Goal: Transaction & Acquisition: Purchase product/service

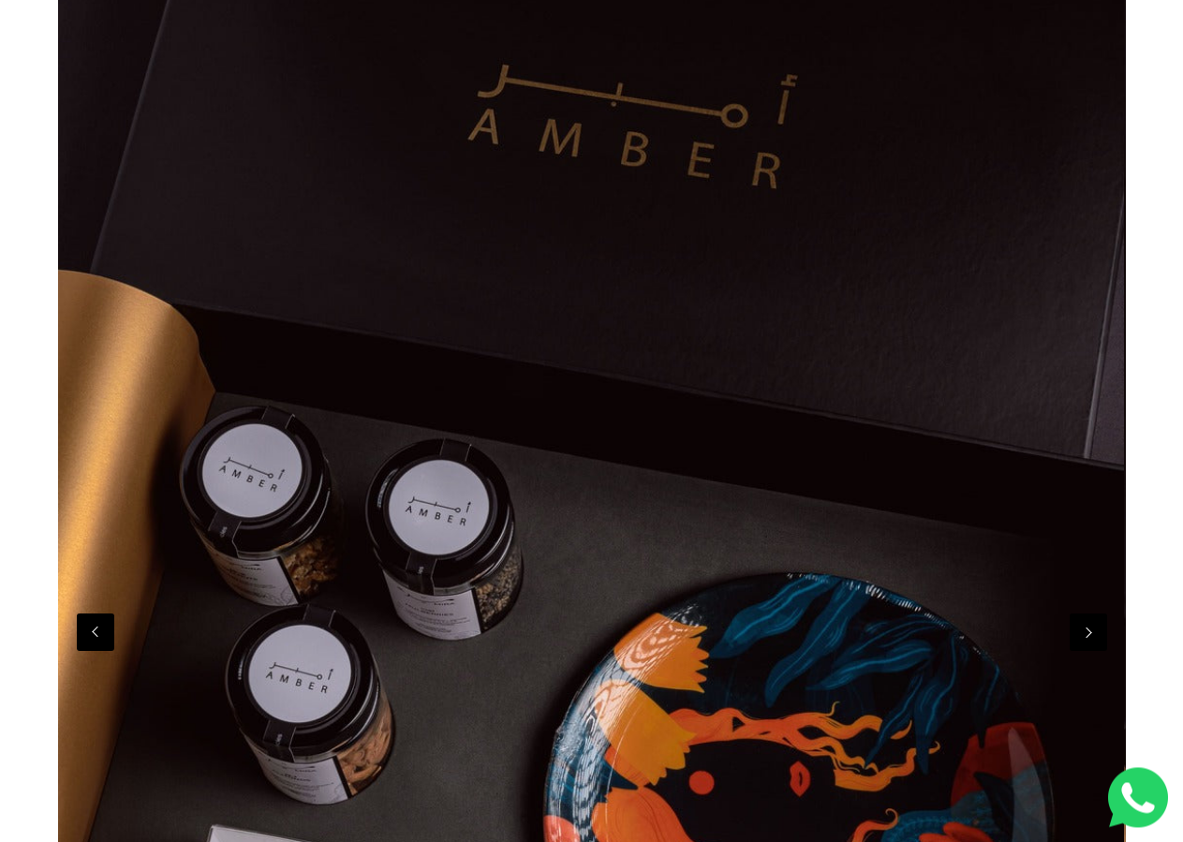
scroll to position [382, 0]
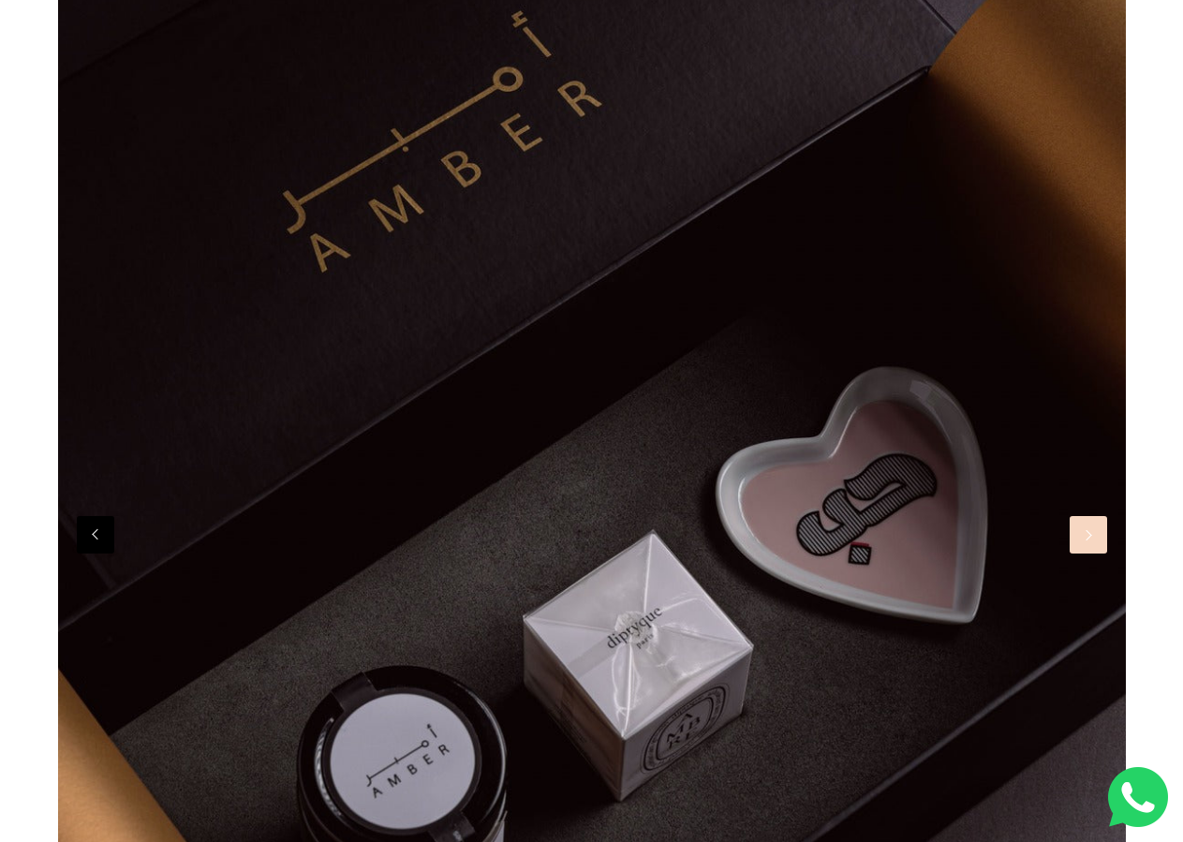
click at [1082, 553] on button "Next" at bounding box center [1088, 534] width 37 height 37
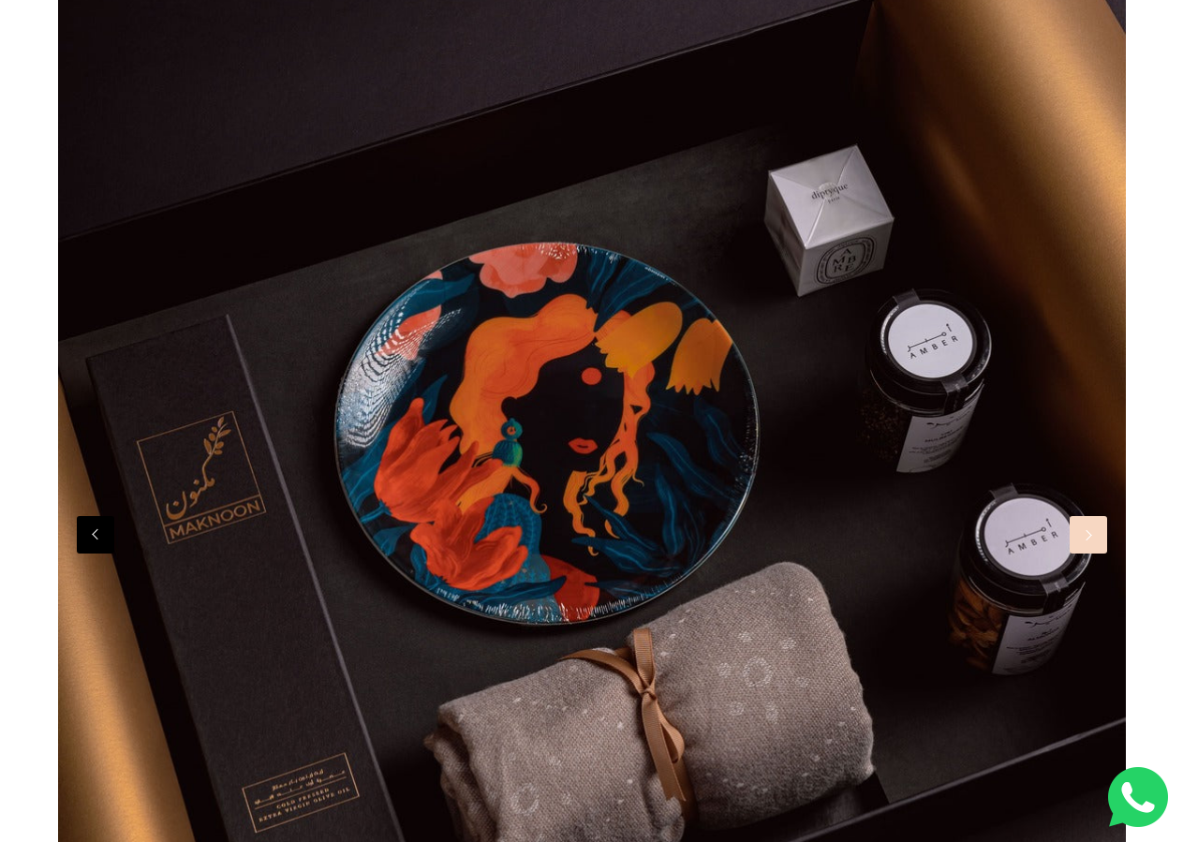
click at [1082, 553] on button "Next" at bounding box center [1088, 534] width 37 height 37
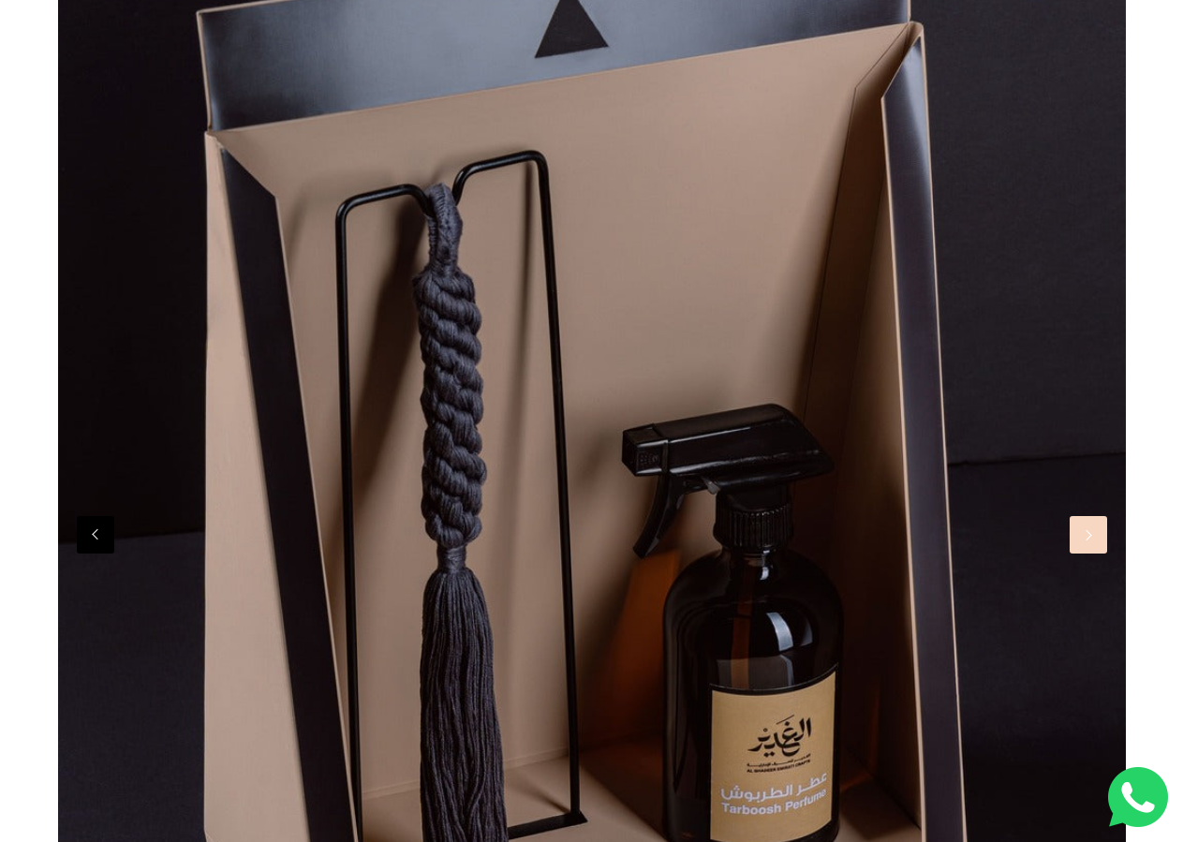
click at [1082, 553] on button "Next" at bounding box center [1088, 534] width 37 height 37
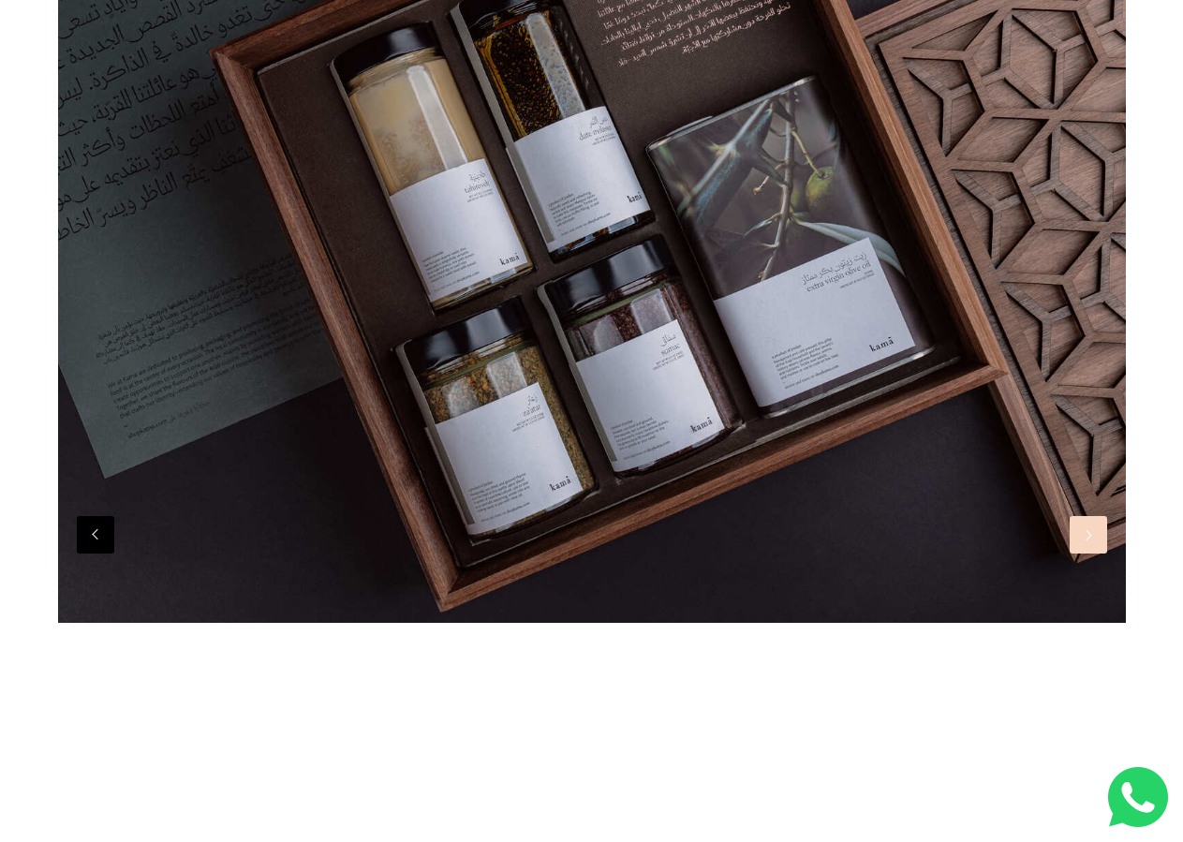
click at [1082, 553] on button "Next" at bounding box center [1088, 534] width 37 height 37
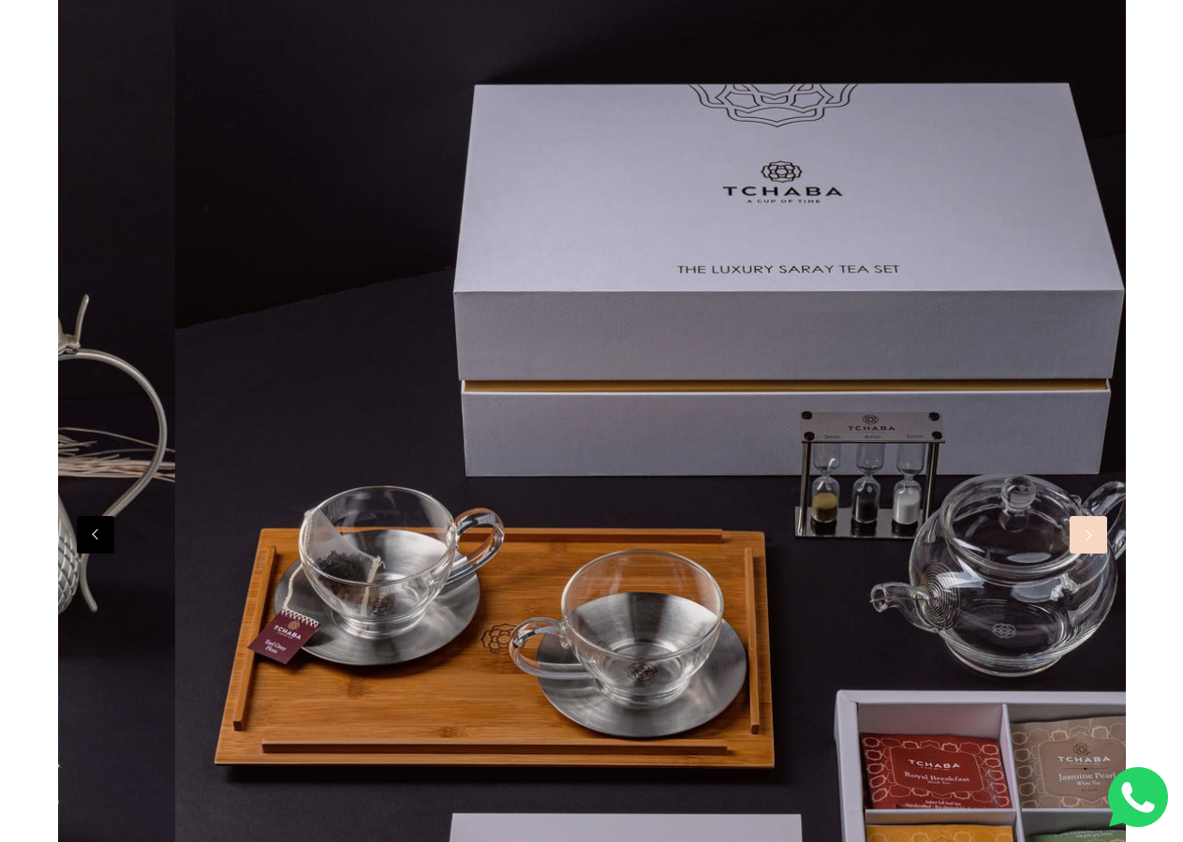
click at [1082, 553] on button "Next" at bounding box center [1088, 534] width 37 height 37
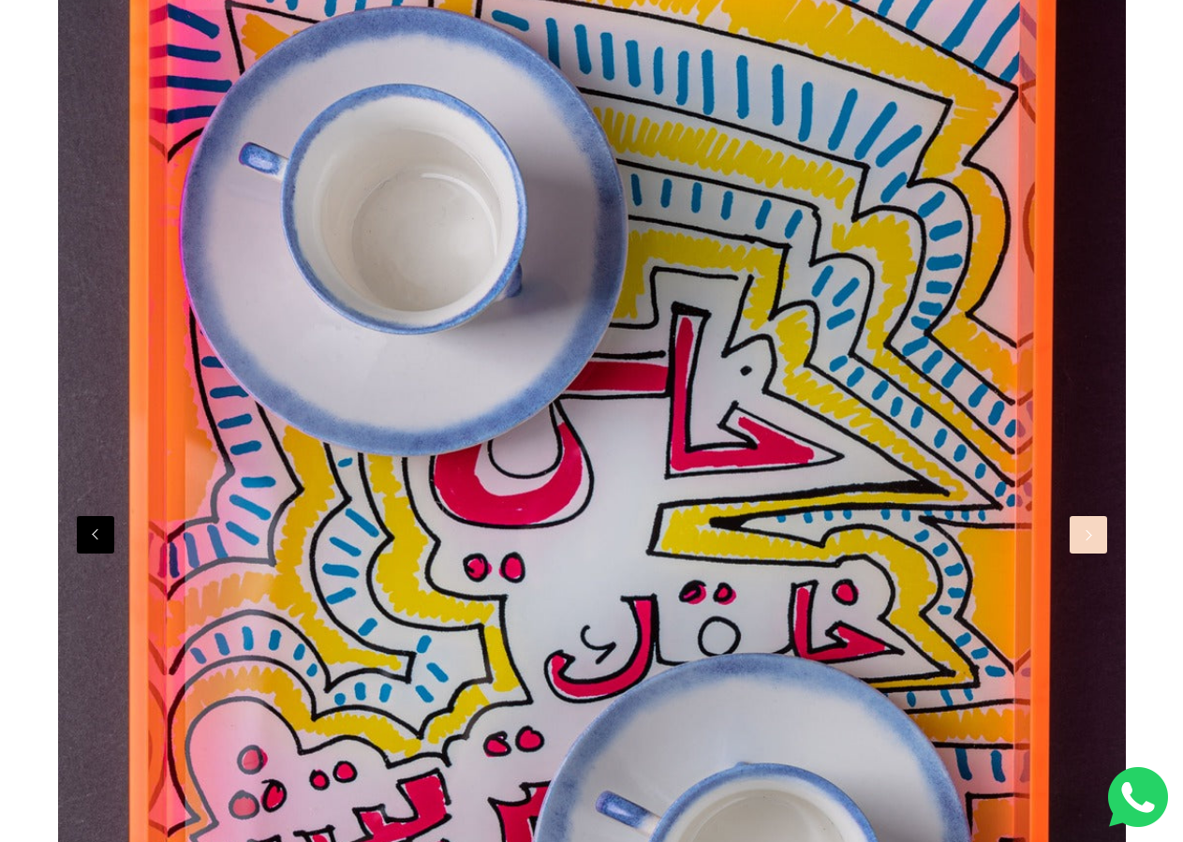
click at [1082, 553] on button "Next" at bounding box center [1088, 534] width 37 height 37
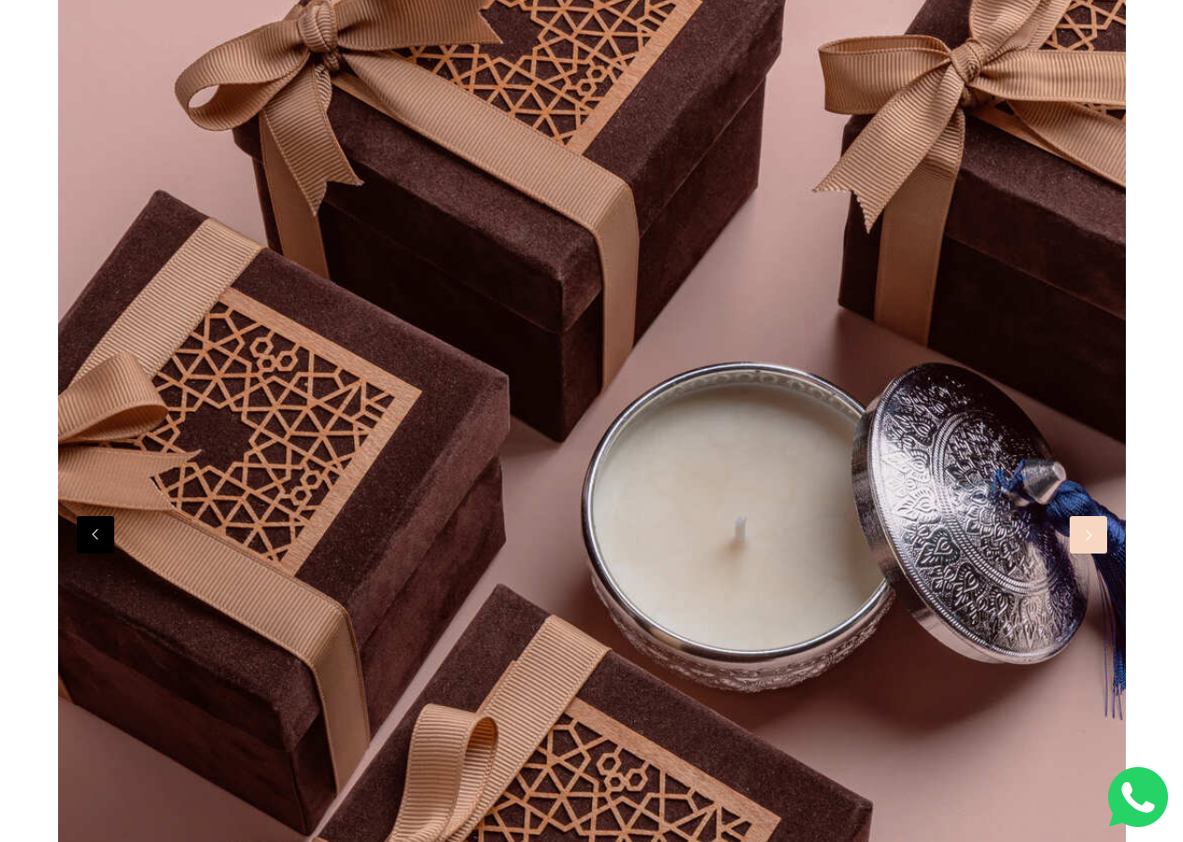
click at [1082, 553] on button "Next" at bounding box center [1088, 534] width 37 height 37
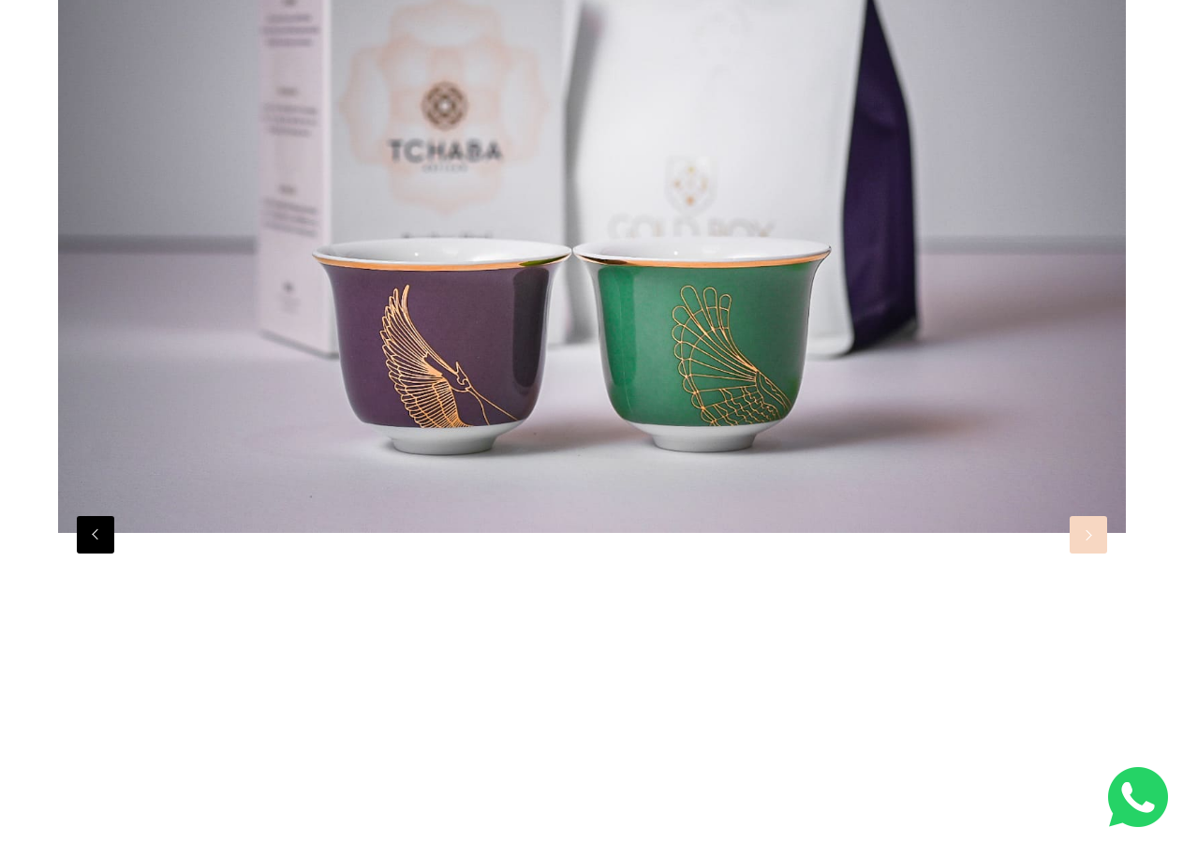
click at [1082, 553] on button "Next" at bounding box center [1088, 534] width 37 height 37
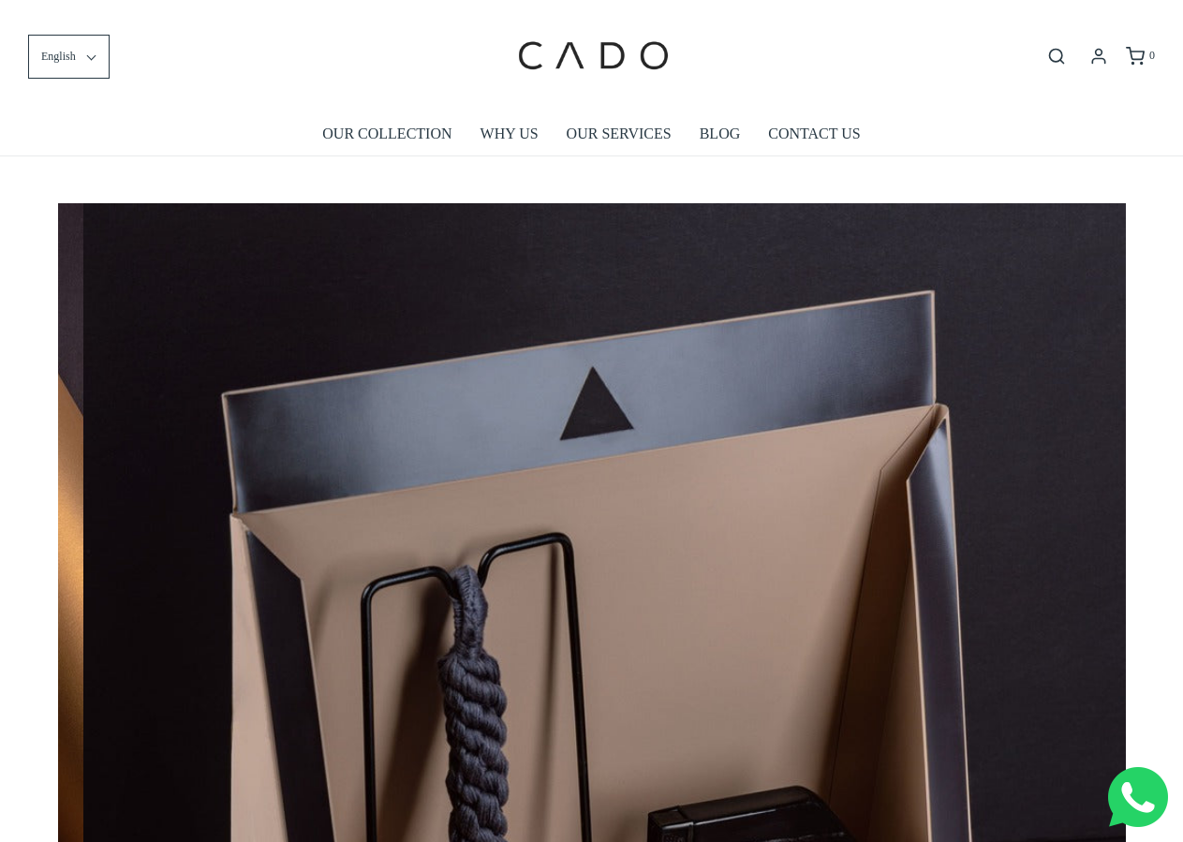
scroll to position [0, 3203]
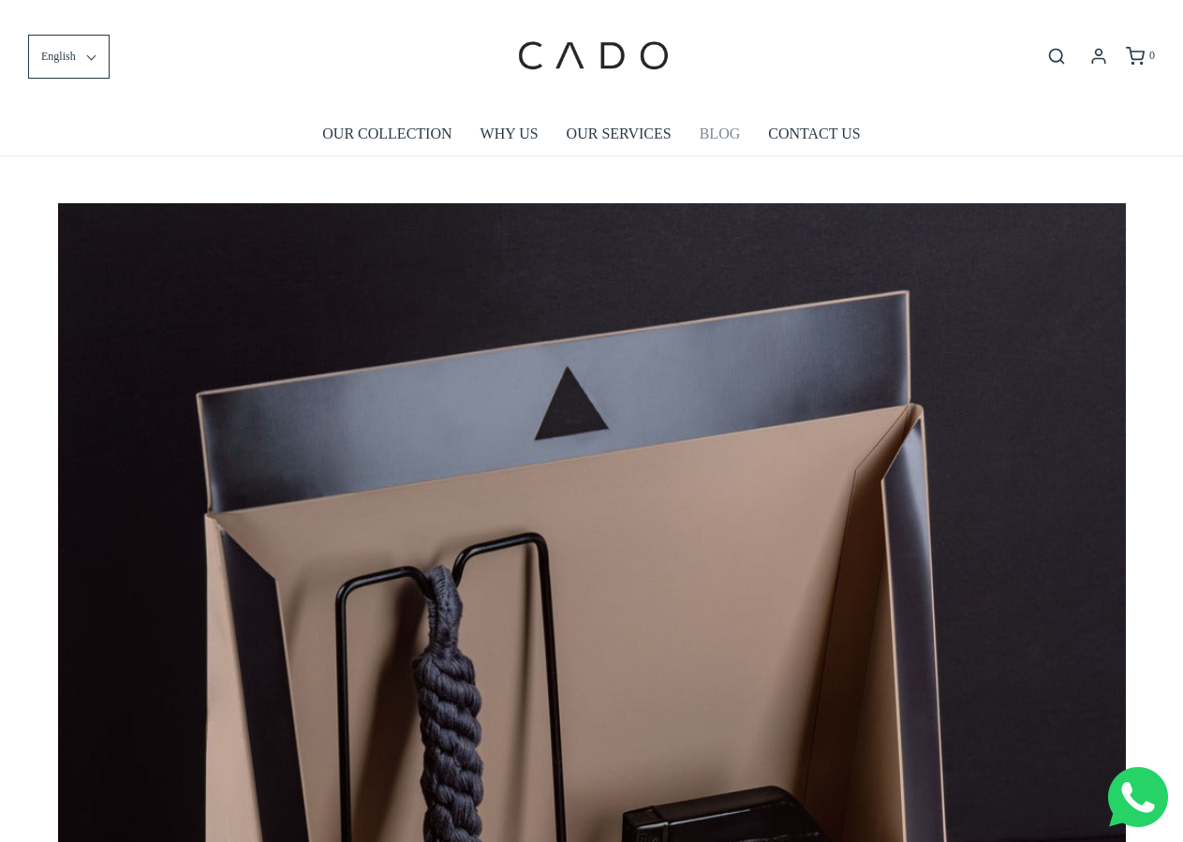
click at [704, 132] on link "BLOG" at bounding box center [720, 133] width 41 height 43
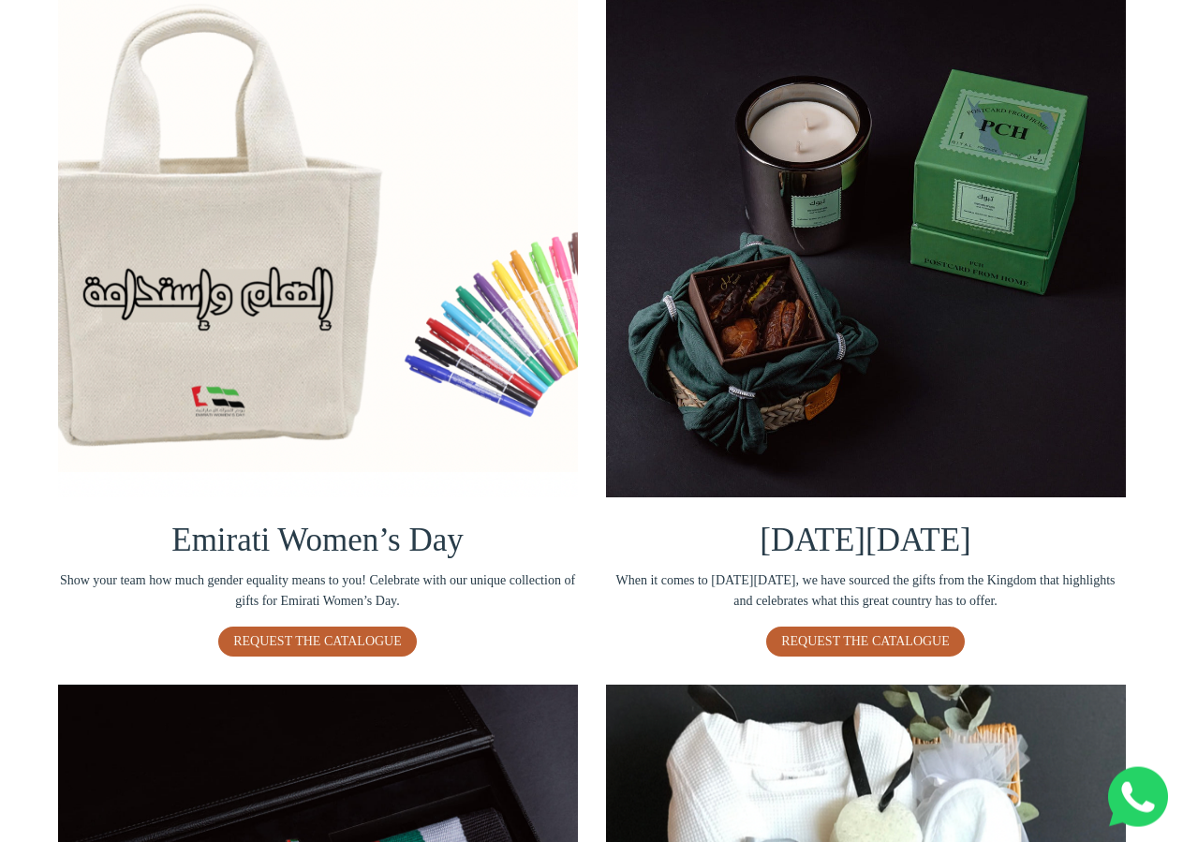
scroll to position [287, 0]
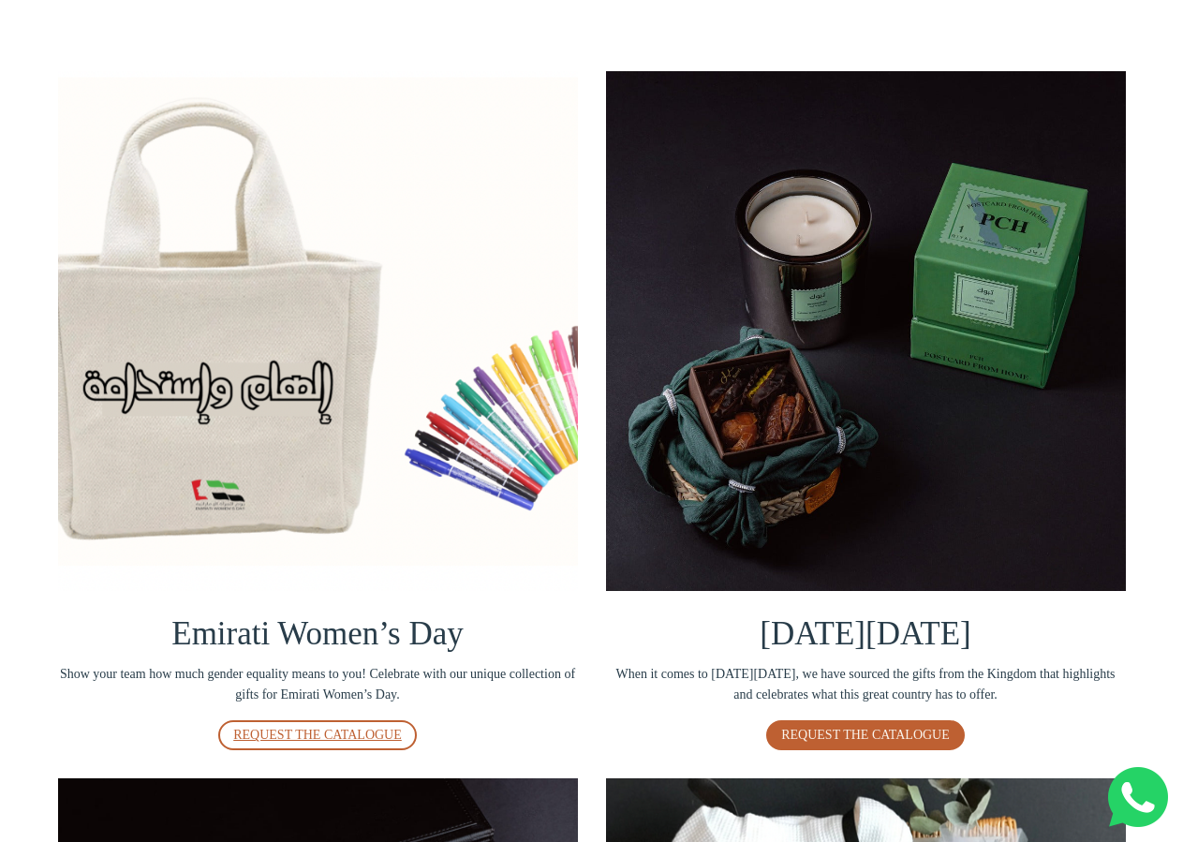
click at [337, 745] on link "REQUEST THE CATALOGUE" at bounding box center [317, 735] width 199 height 30
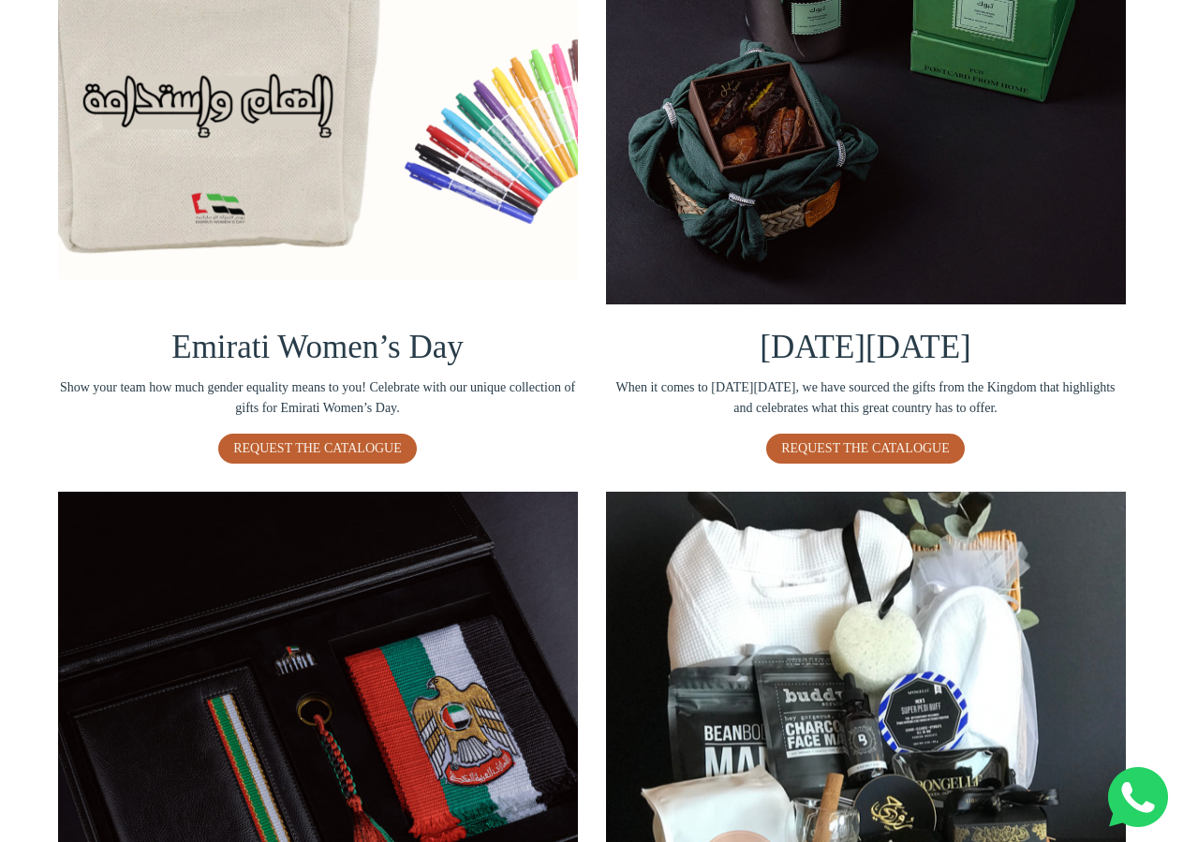
scroll to position [955, 0]
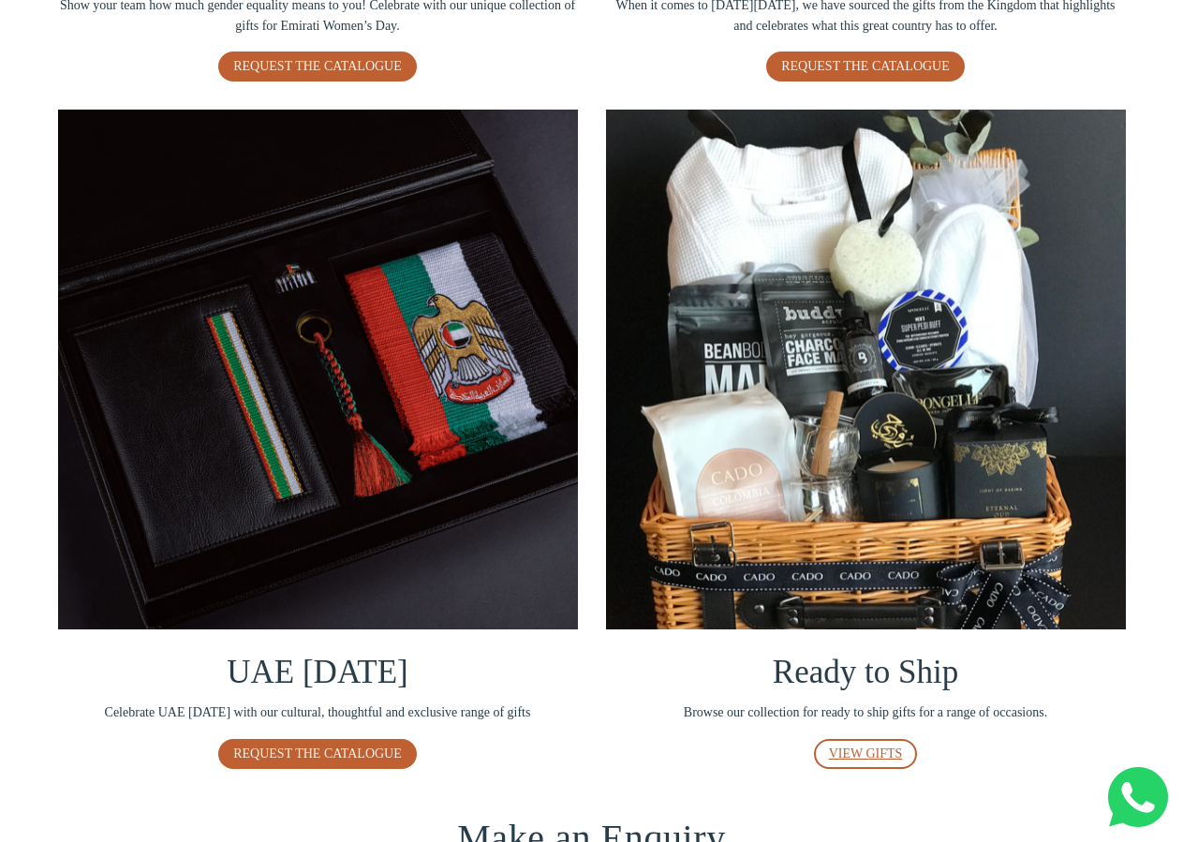
click at [848, 754] on span "VIEW GIFTS" at bounding box center [866, 753] width 74 height 14
click at [835, 759] on span "VIEW GIFTS" at bounding box center [866, 753] width 74 height 14
click at [912, 686] on span "Ready to Ship" at bounding box center [865, 672] width 185 height 37
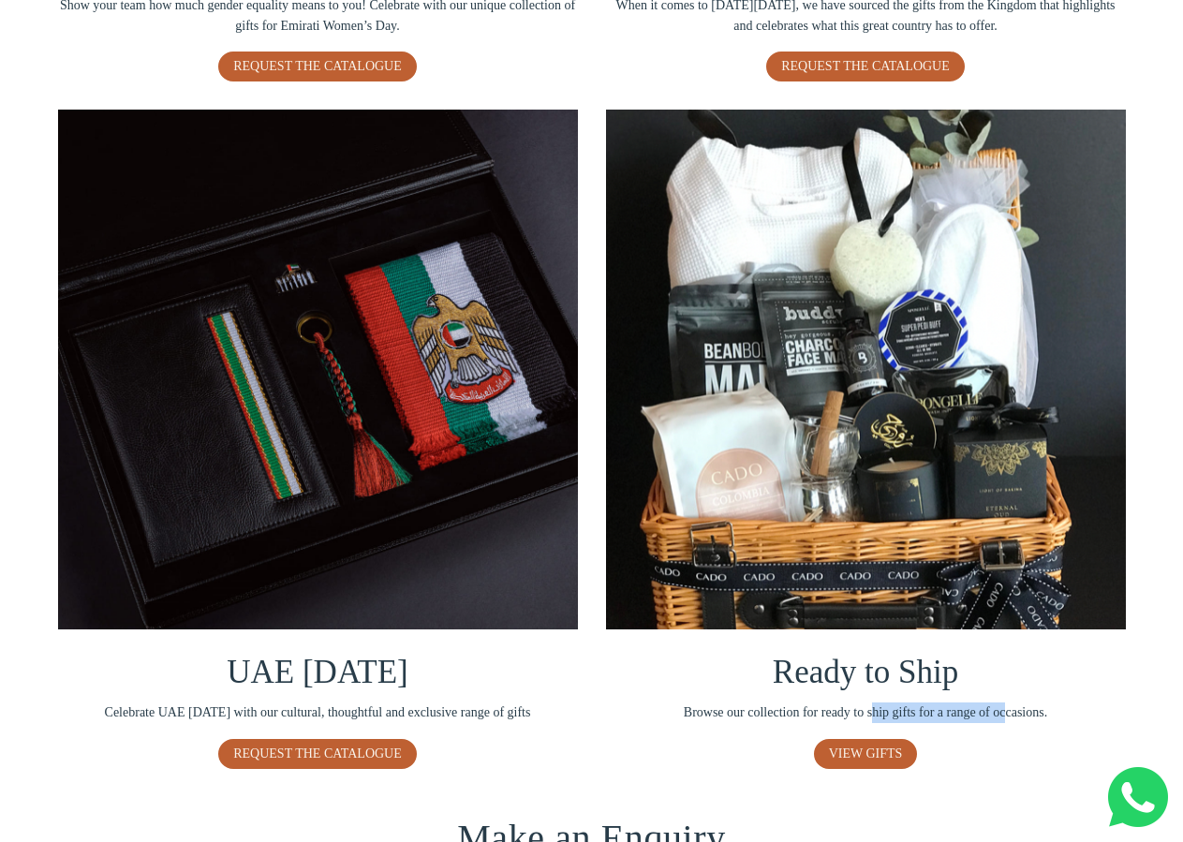
drag, startPoint x: 872, startPoint y: 715, endPoint x: 1008, endPoint y: 708, distance: 136.0
click at [1010, 708] on span "Browse our collection for ready to ship gifts for a range of occasions." at bounding box center [866, 712] width 520 height 21
click at [836, 748] on span "VIEW GIFTS" at bounding box center [866, 753] width 74 height 14
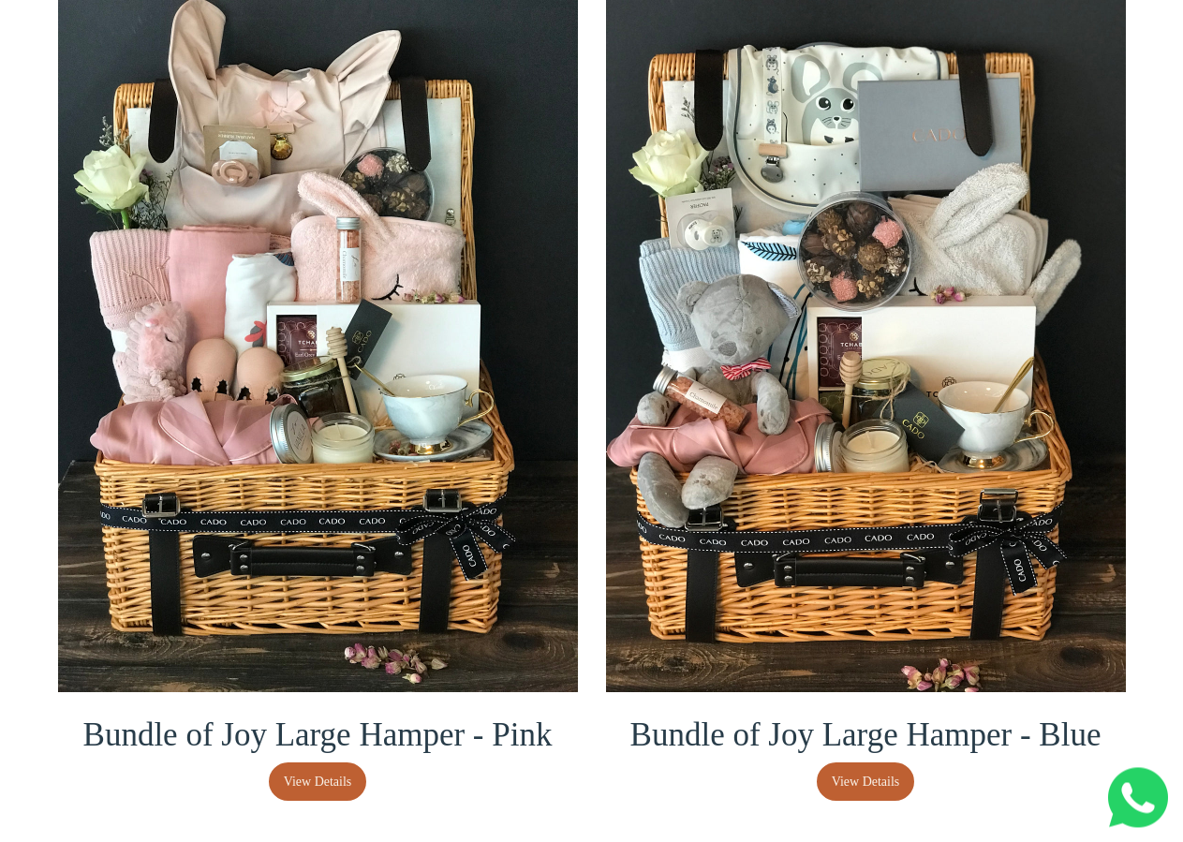
scroll to position [1242, 0]
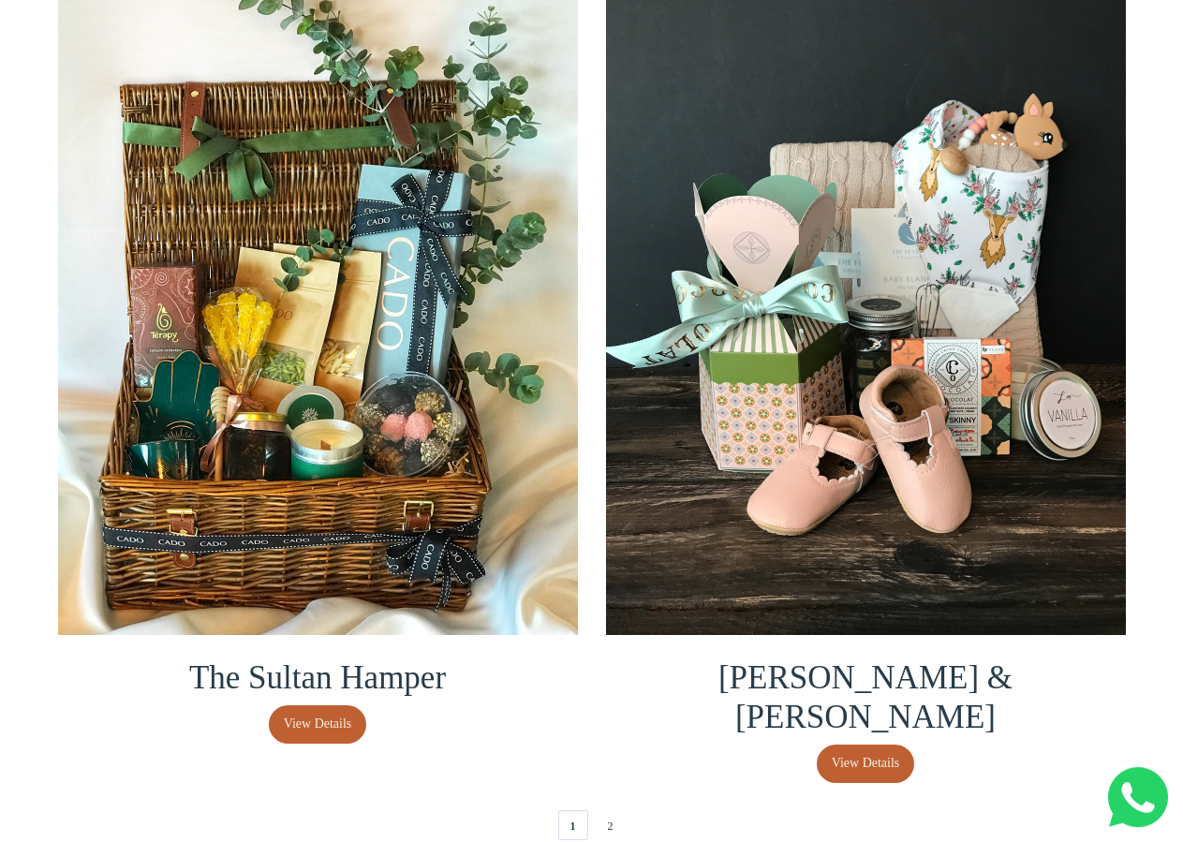
scroll to position [3821, 0]
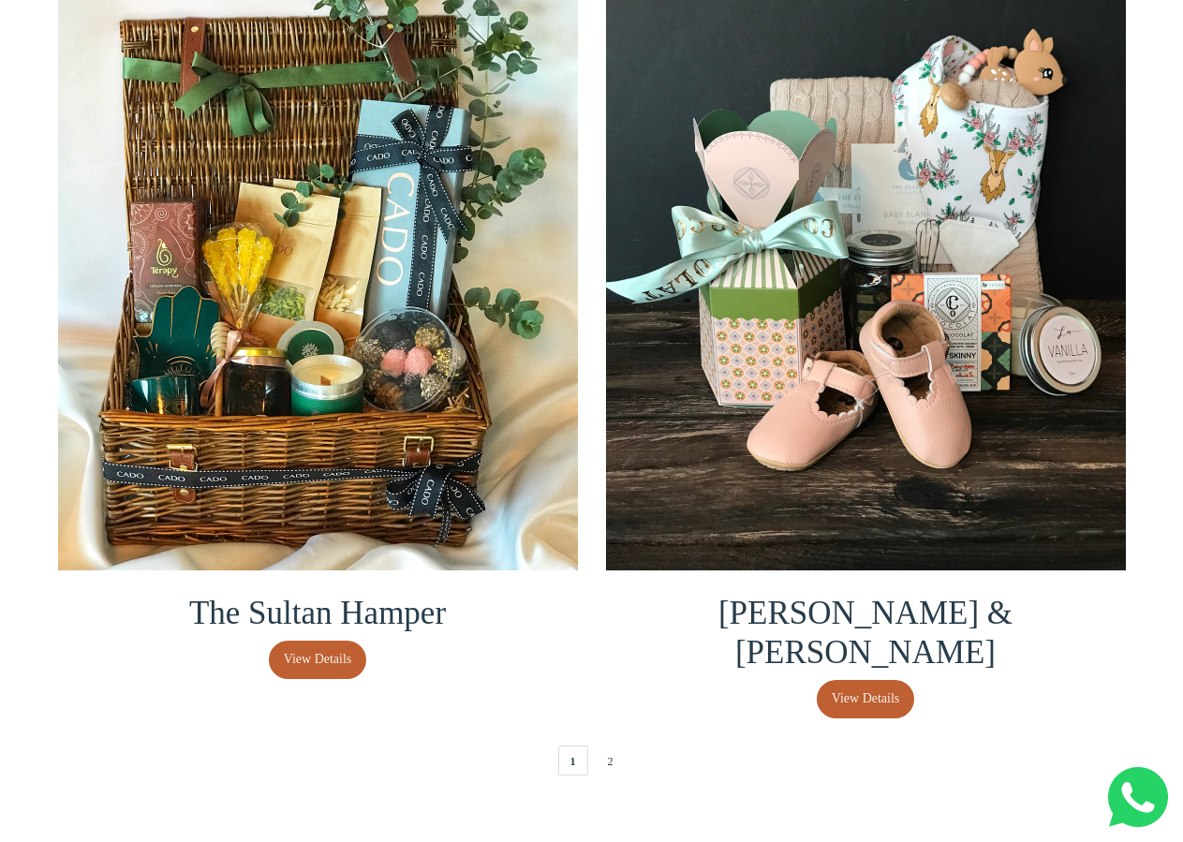
click at [568, 742] on div "1 2" at bounding box center [592, 760] width 1096 height 37
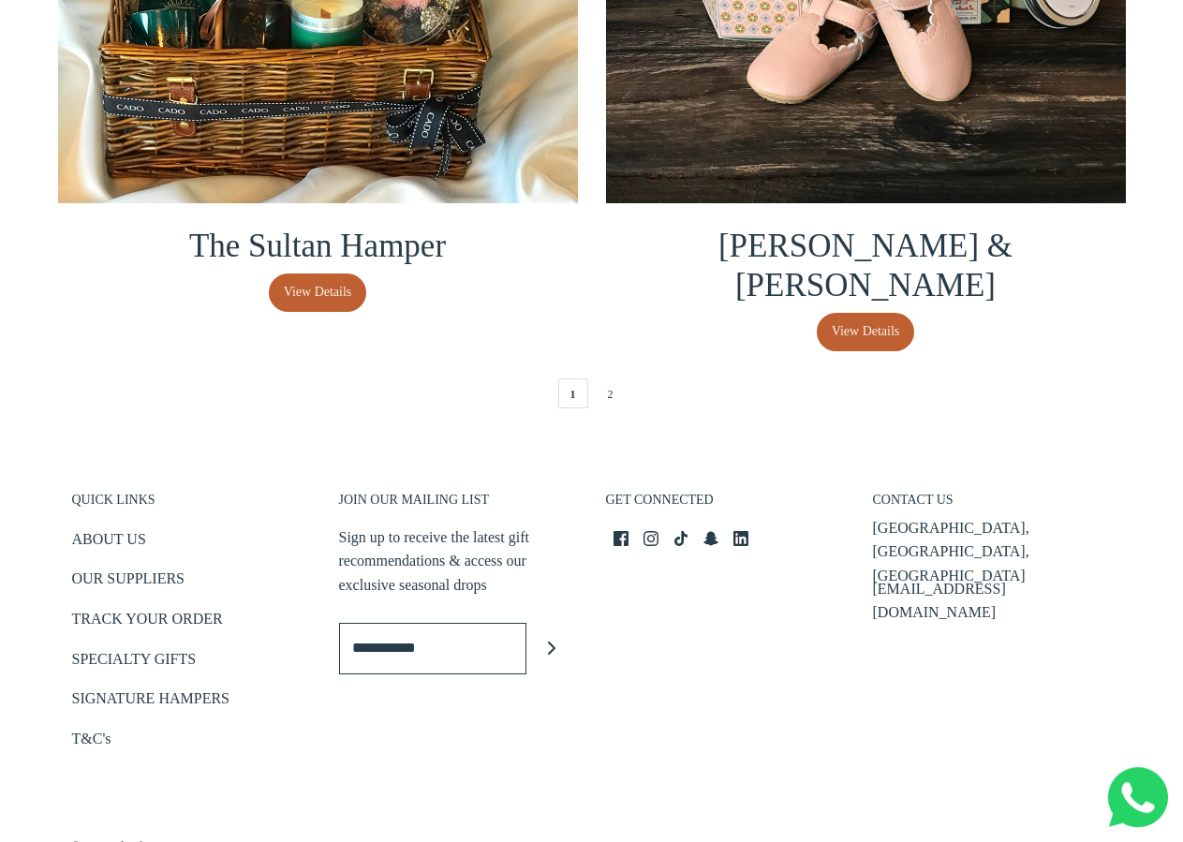
scroll to position [4255, 0]
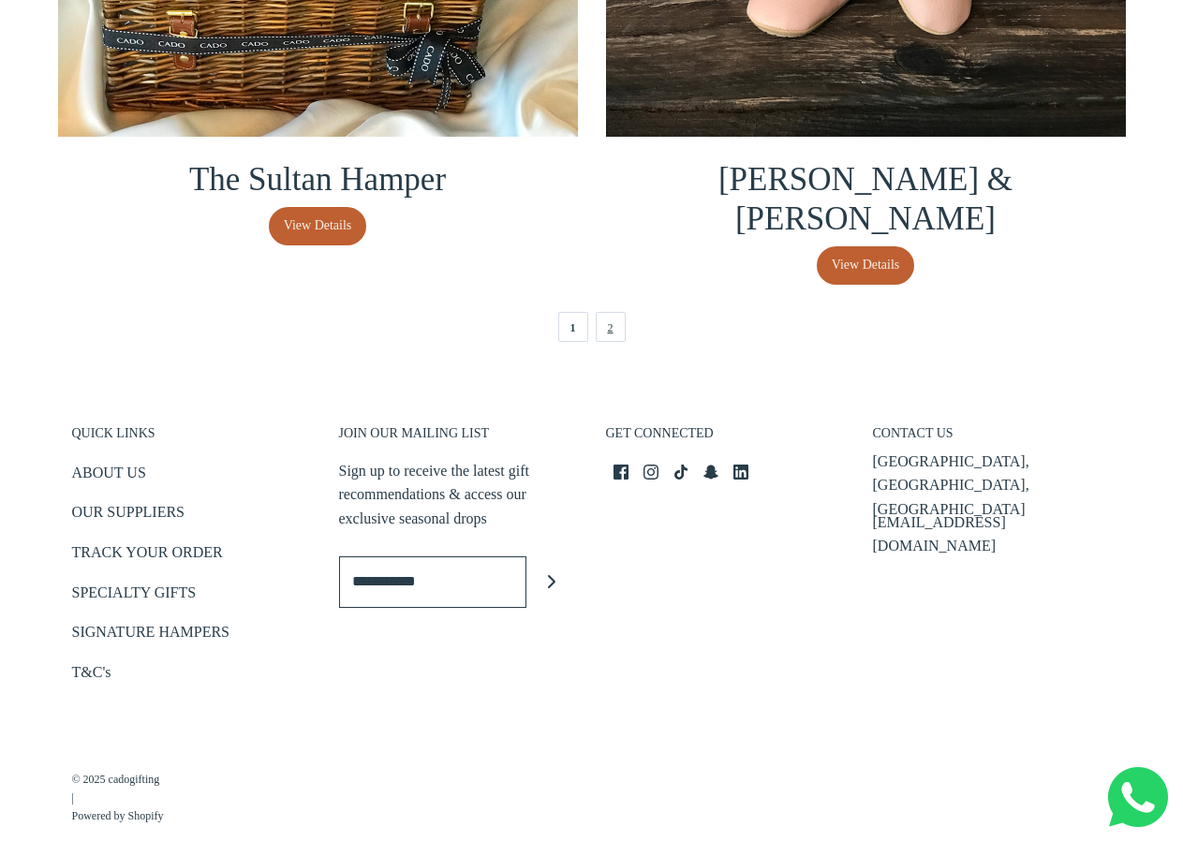
click at [612, 312] on link "2" at bounding box center [611, 327] width 30 height 30
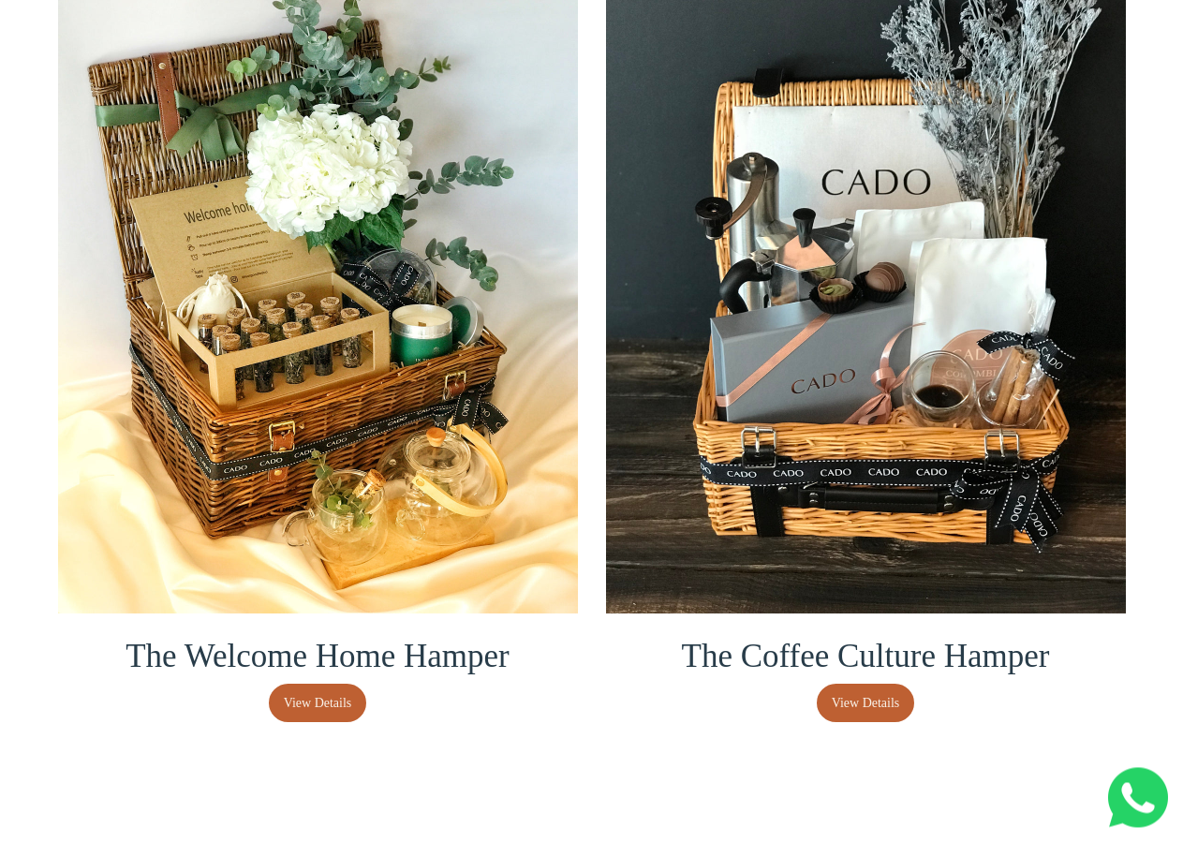
scroll to position [669, 0]
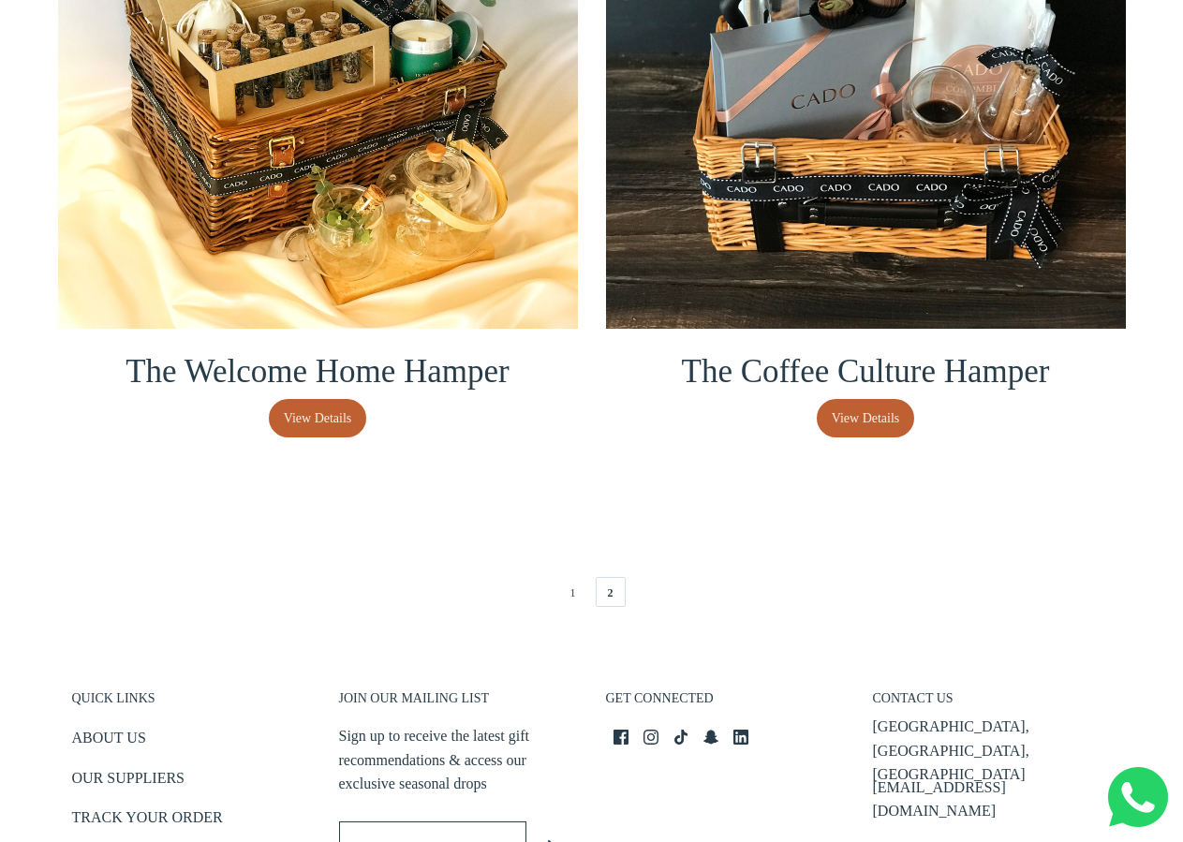
click at [578, 575] on div "1 2" at bounding box center [592, 591] width 1096 height 37
click at [575, 593] on link "1" at bounding box center [573, 592] width 30 height 30
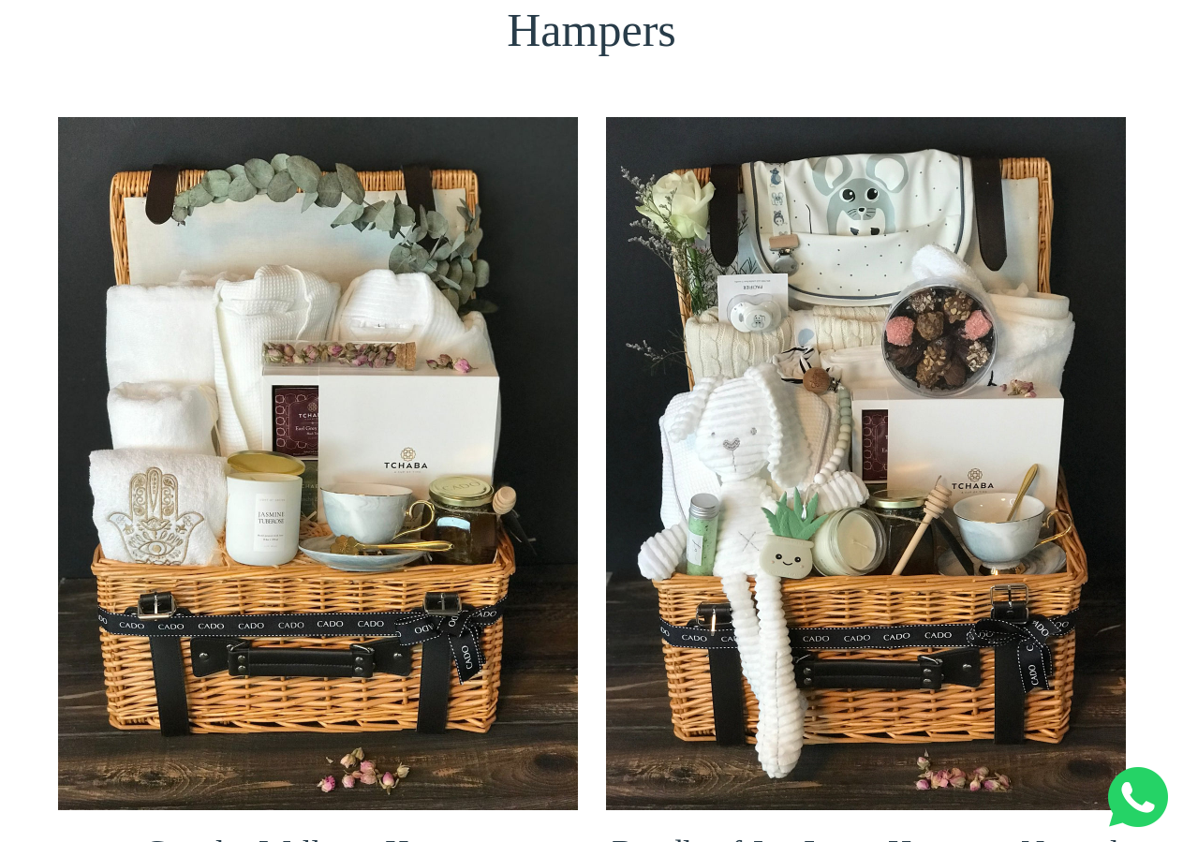
scroll to position [0, 0]
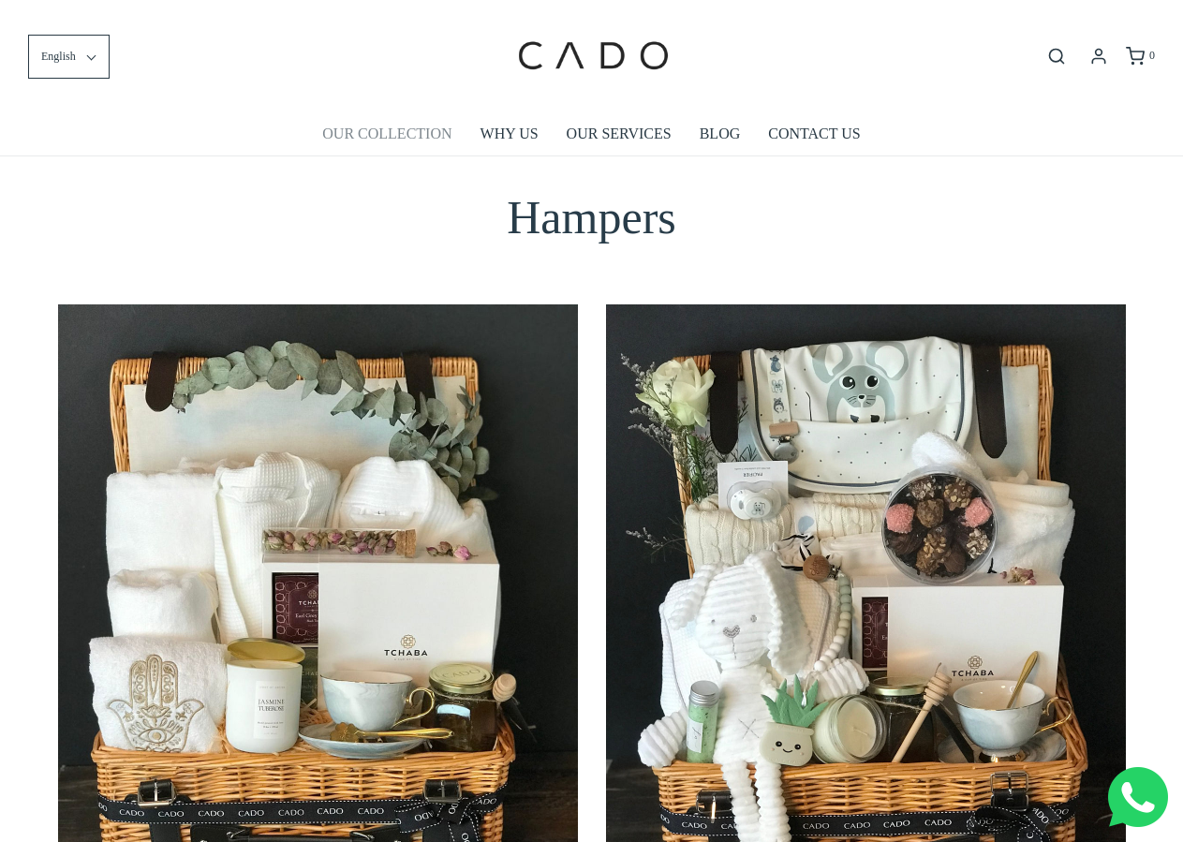
click at [428, 137] on link "OUR COLLECTION" at bounding box center [386, 133] width 129 height 43
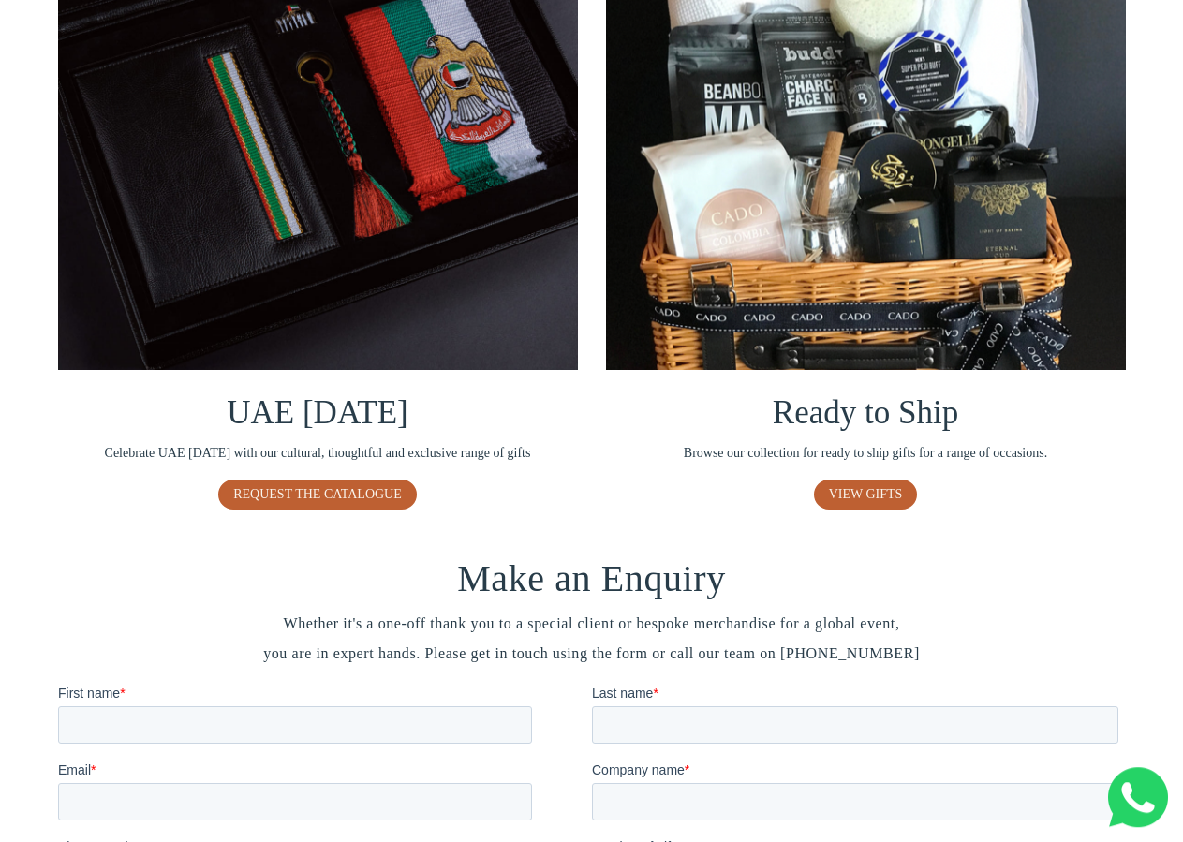
scroll to position [1337, 0]
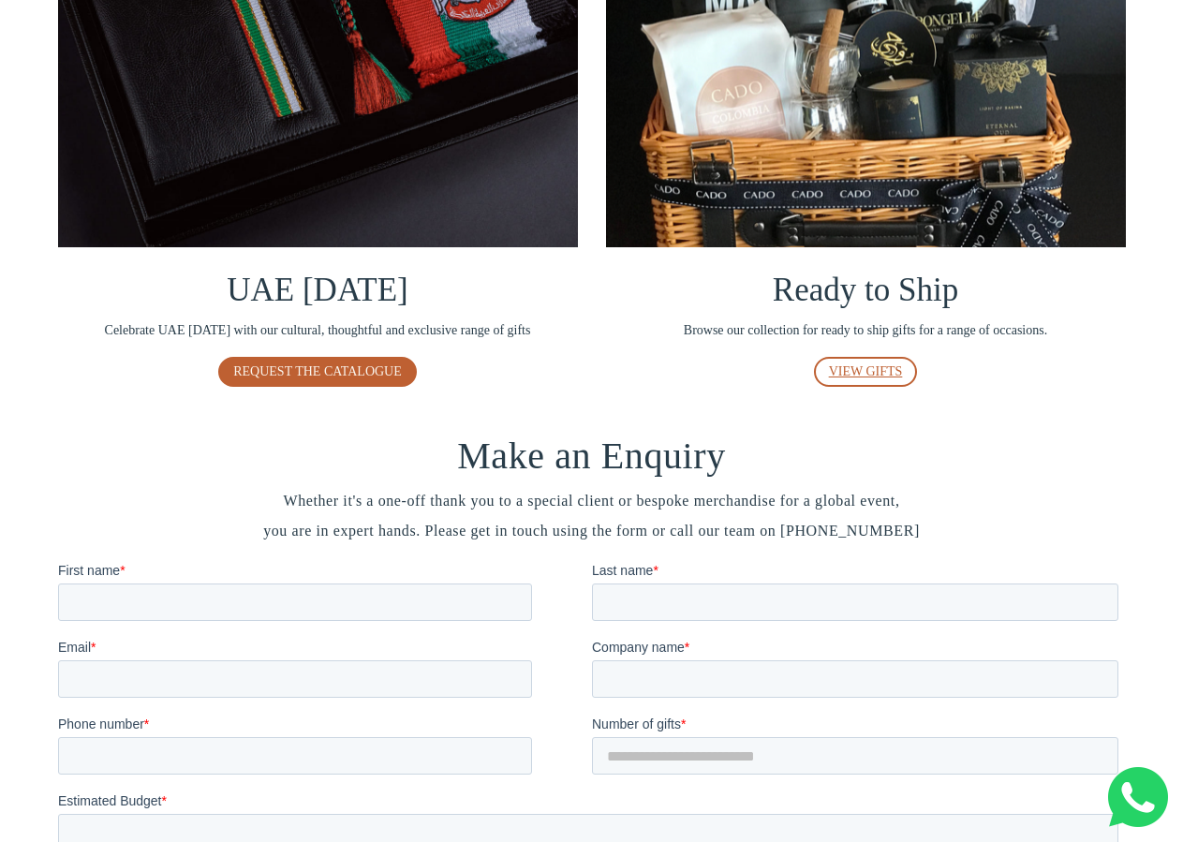
click at [892, 377] on span "VIEW GIFTS" at bounding box center [866, 371] width 74 height 14
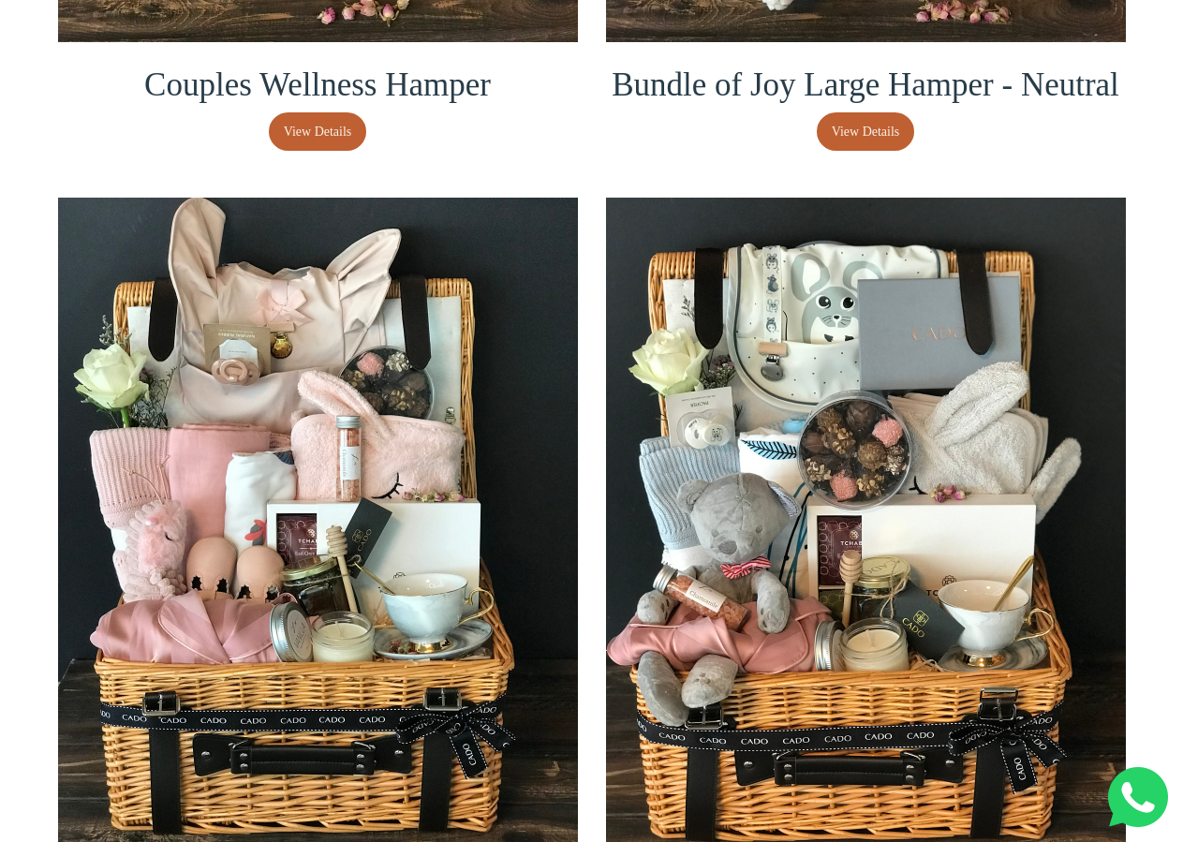
scroll to position [1433, 0]
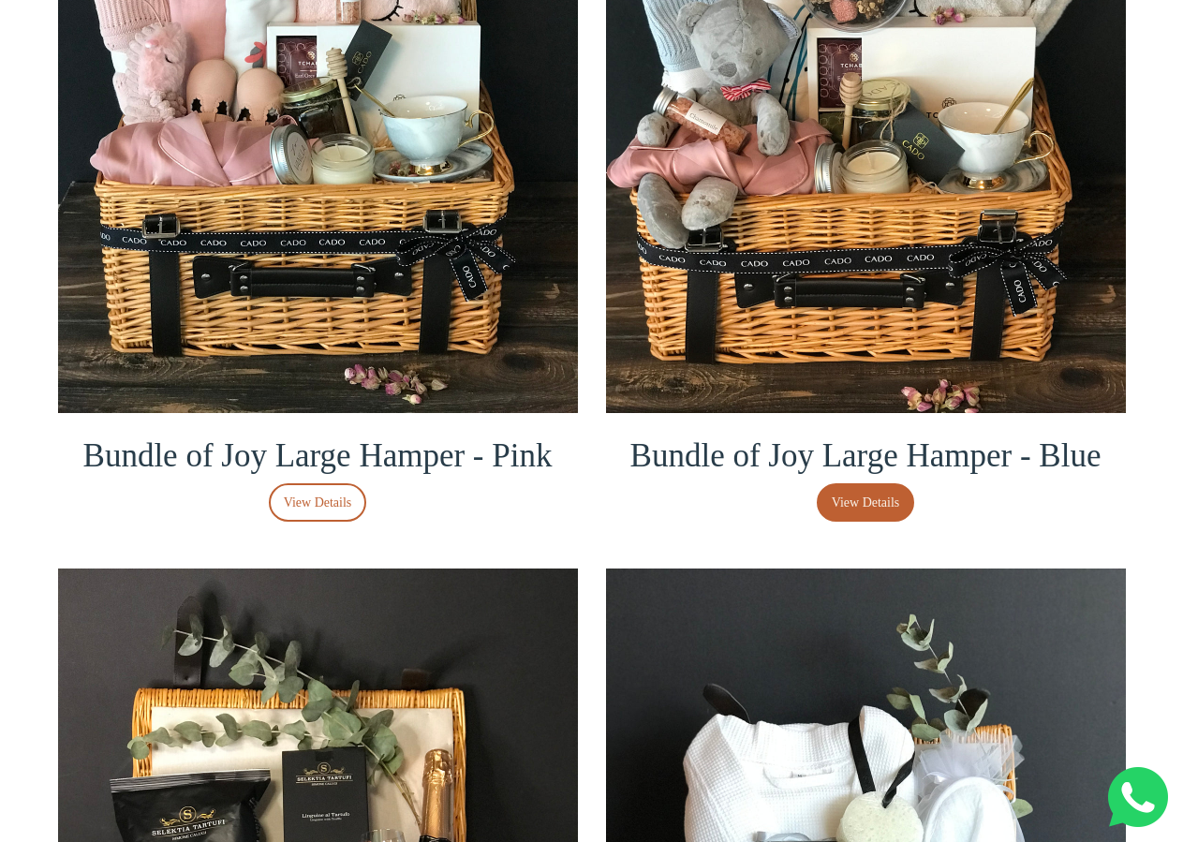
click at [342, 491] on link "View Details" at bounding box center [318, 502] width 98 height 38
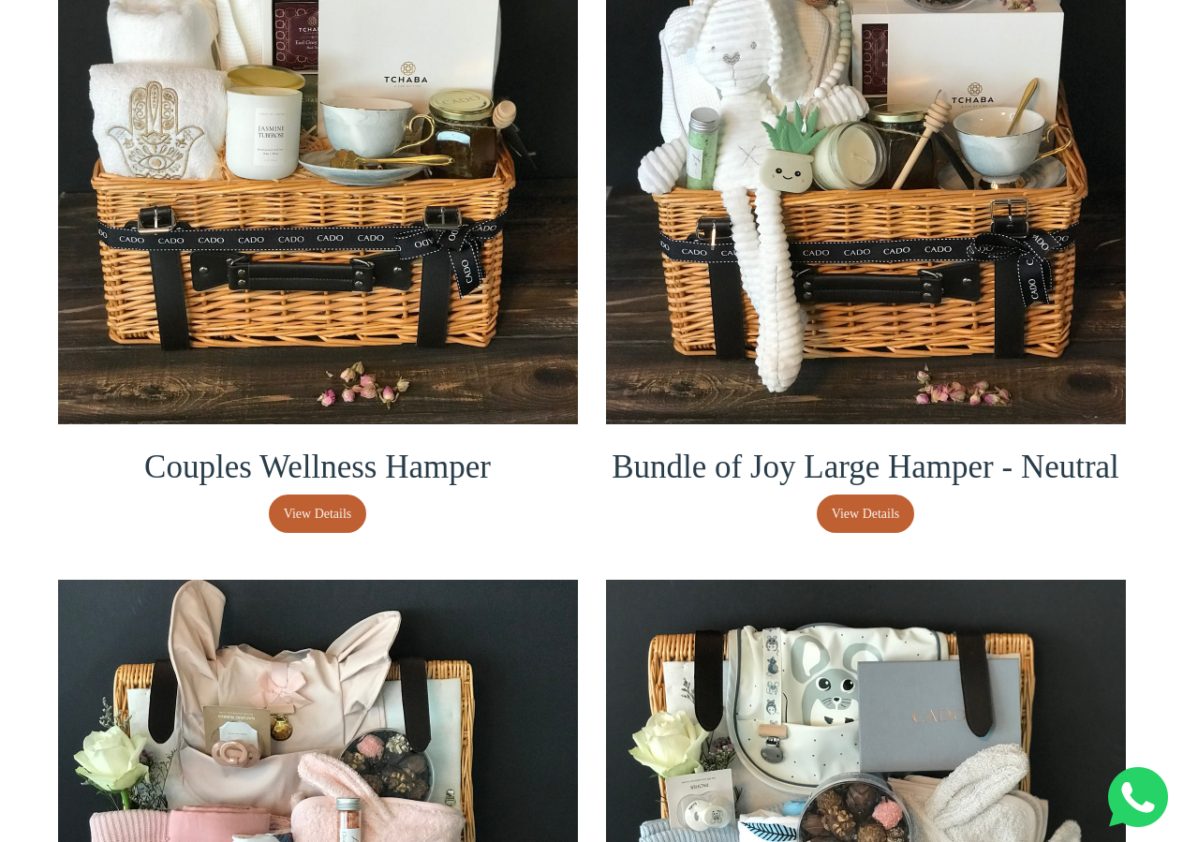
scroll to position [0, 0]
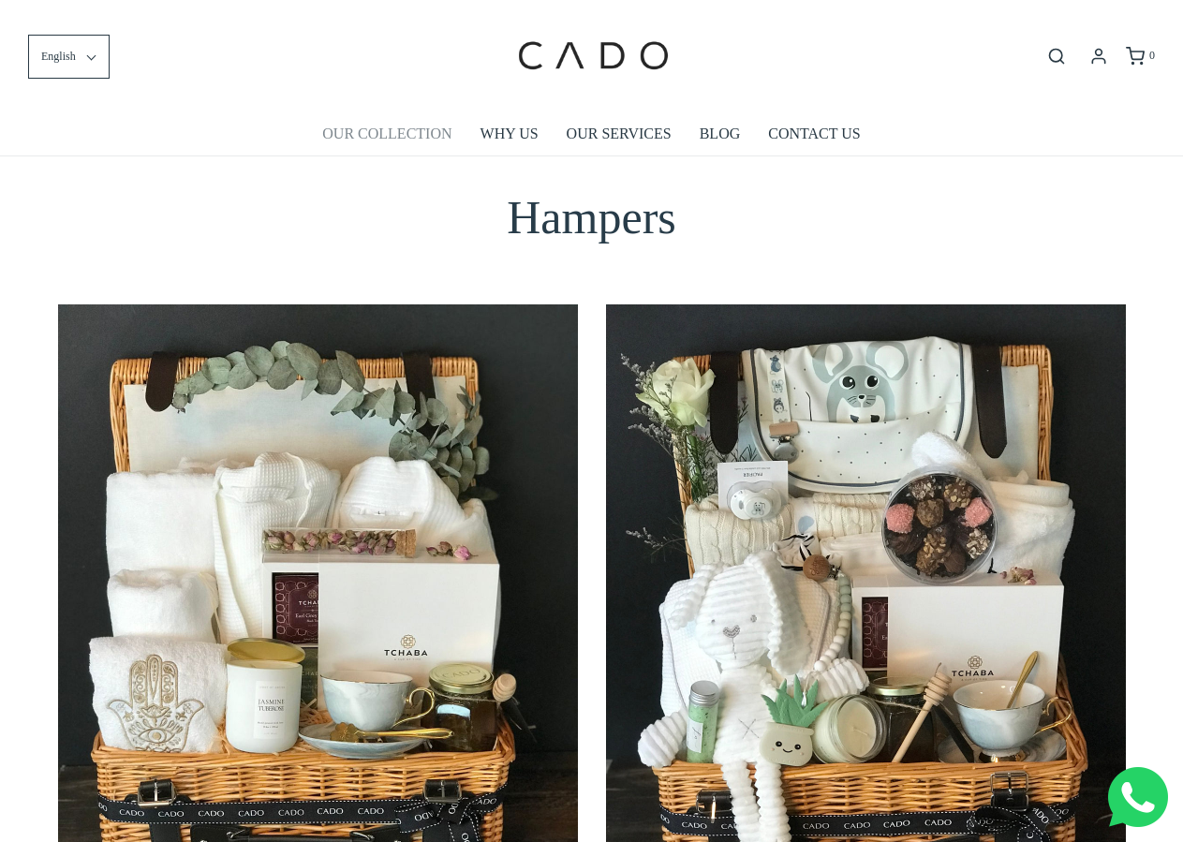
click at [421, 134] on link "OUR COLLECTION" at bounding box center [386, 133] width 129 height 43
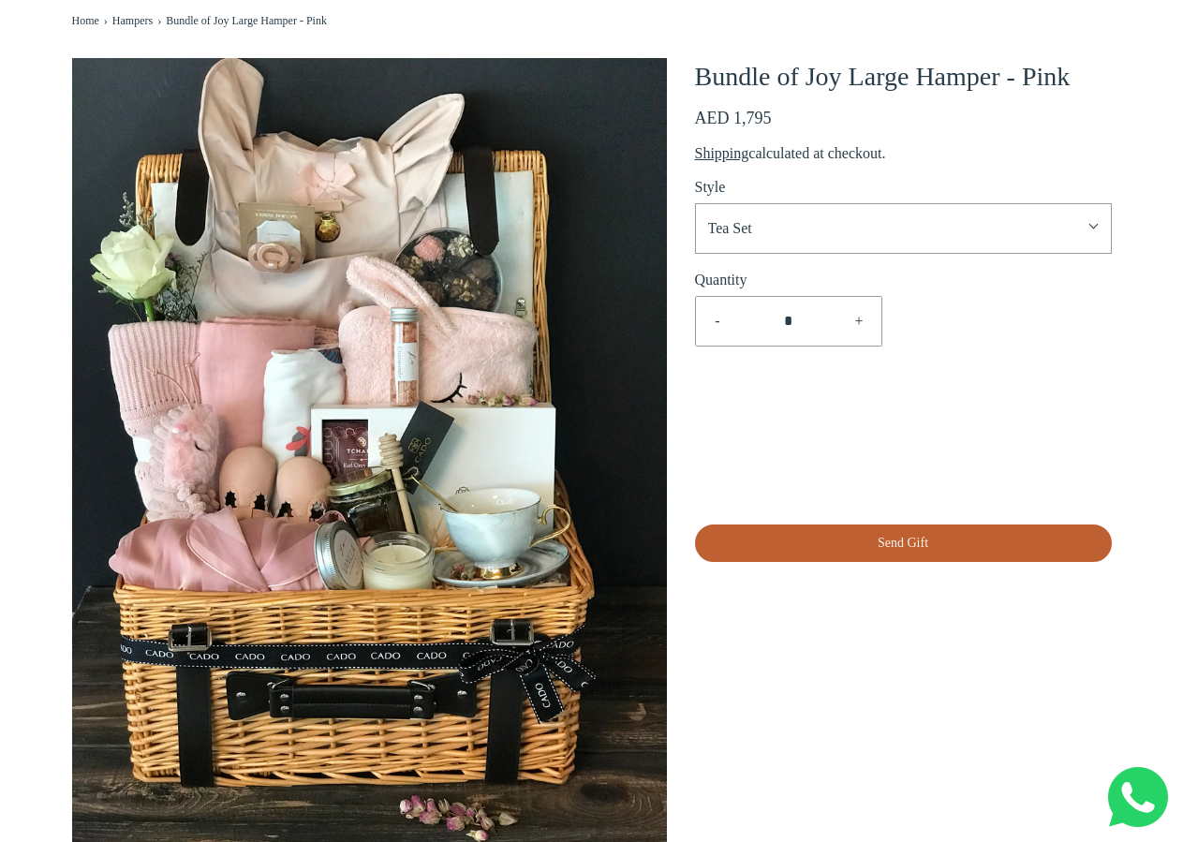
scroll to position [191, 0]
click at [863, 310] on button "+" at bounding box center [858, 321] width 44 height 49
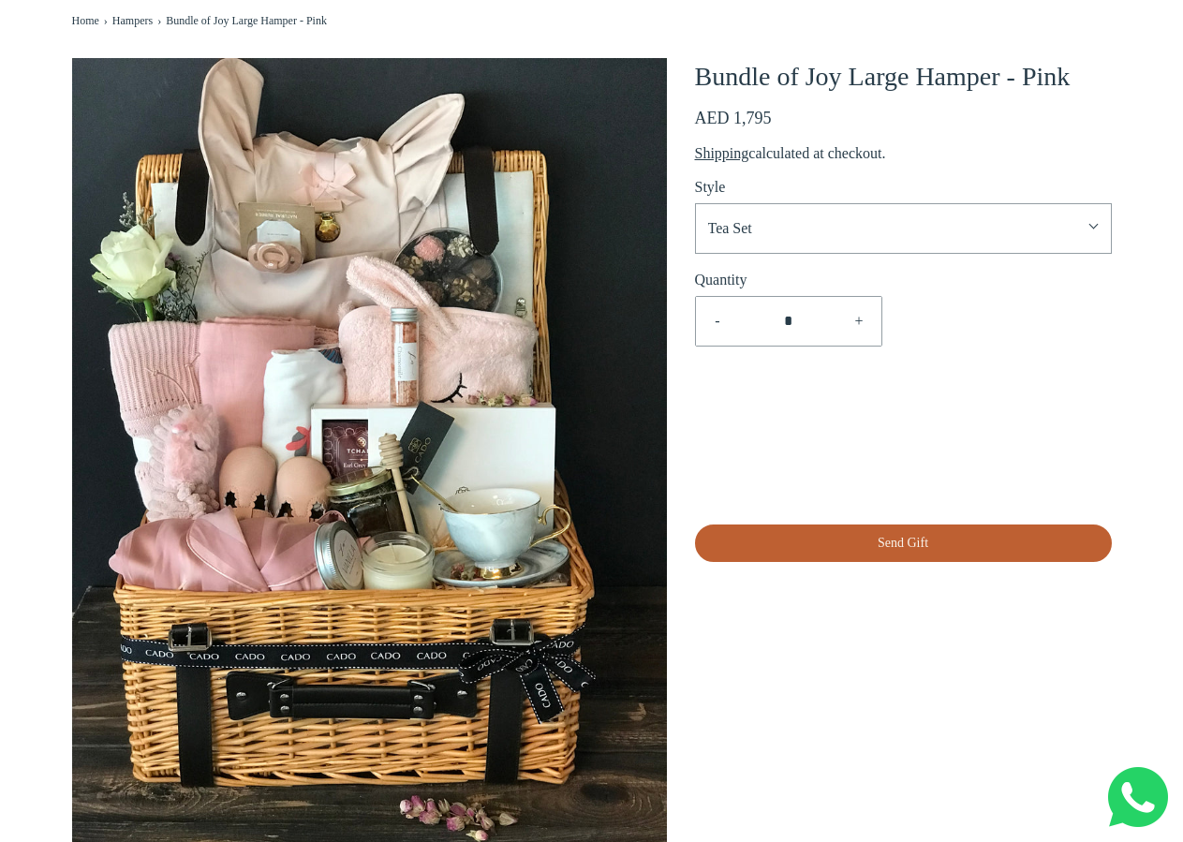
click at [863, 310] on button "+" at bounding box center [858, 321] width 44 height 49
click at [861, 310] on button "+" at bounding box center [858, 321] width 44 height 49
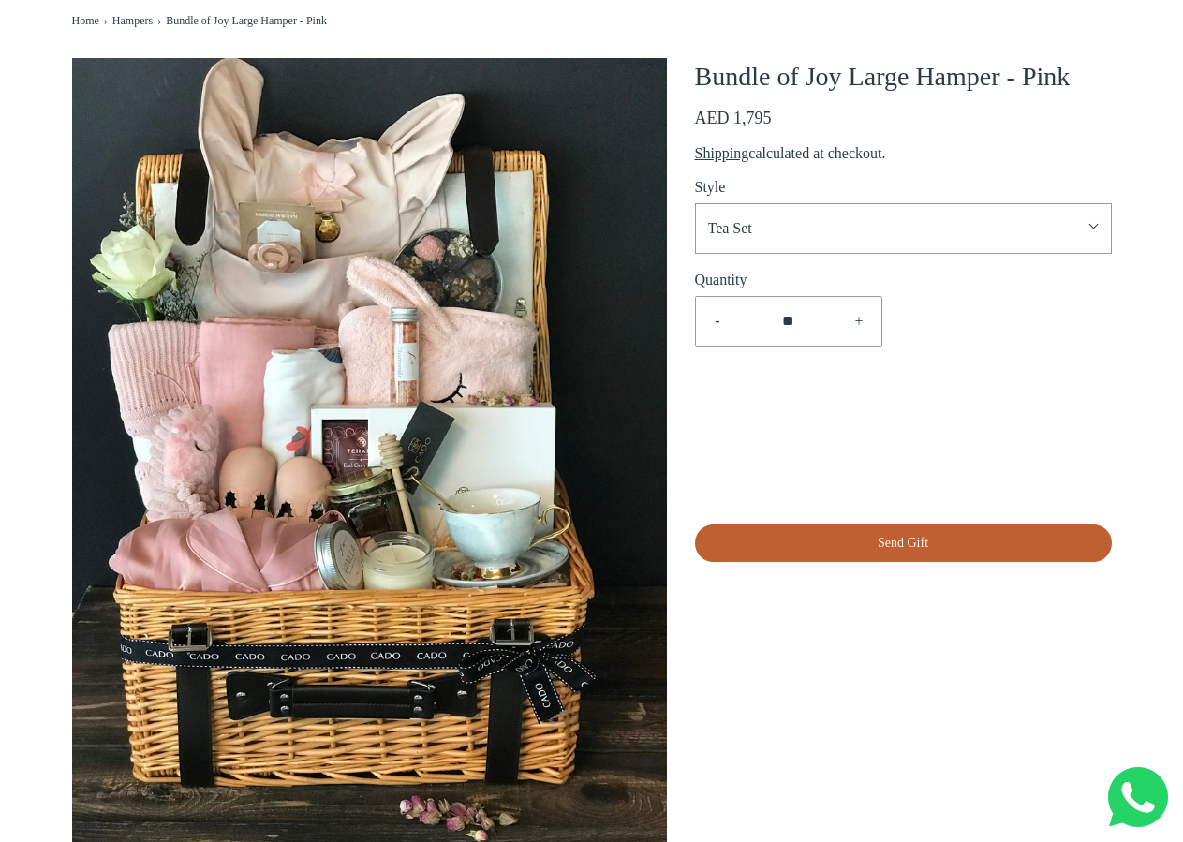
click at [861, 310] on button "+" at bounding box center [858, 321] width 44 height 49
click at [706, 318] on button "-" at bounding box center [718, 321] width 44 height 49
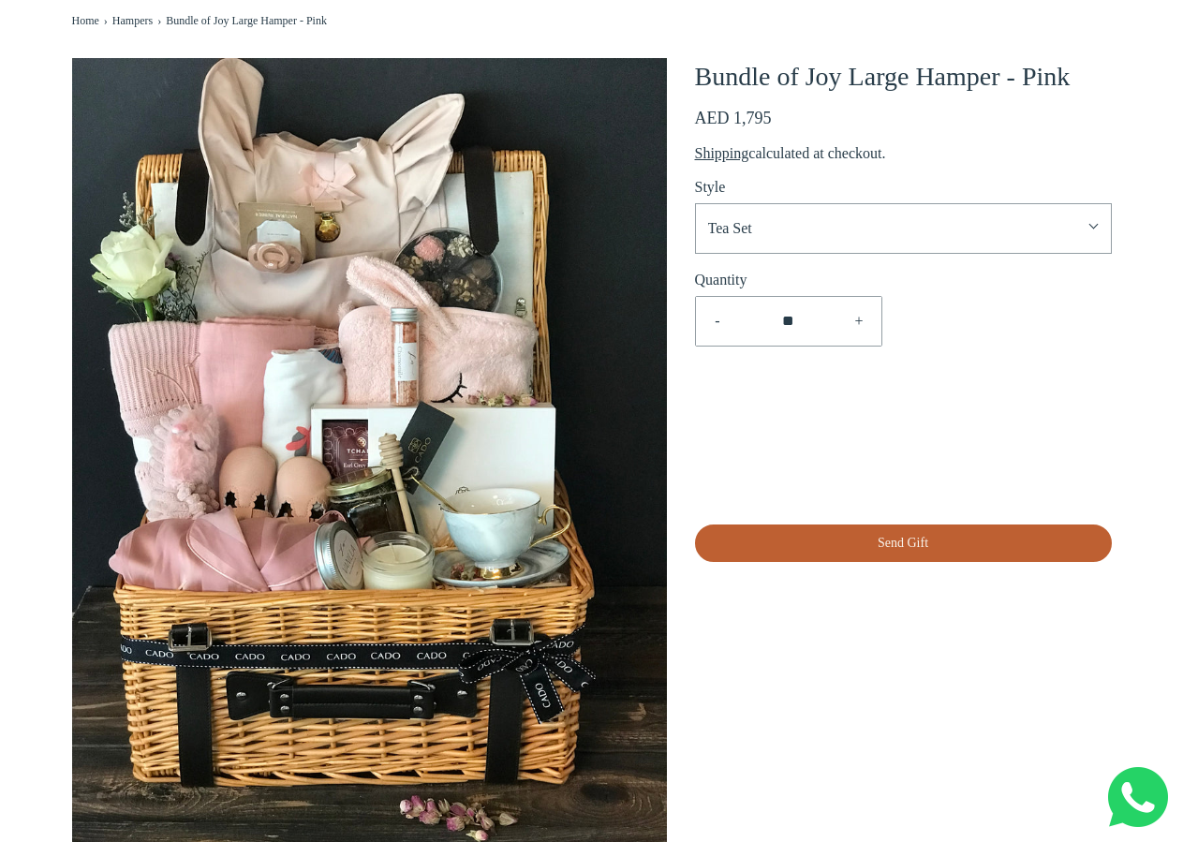
click at [706, 318] on button "-" at bounding box center [718, 321] width 44 height 49
click at [705, 317] on button "-" at bounding box center [718, 321] width 44 height 49
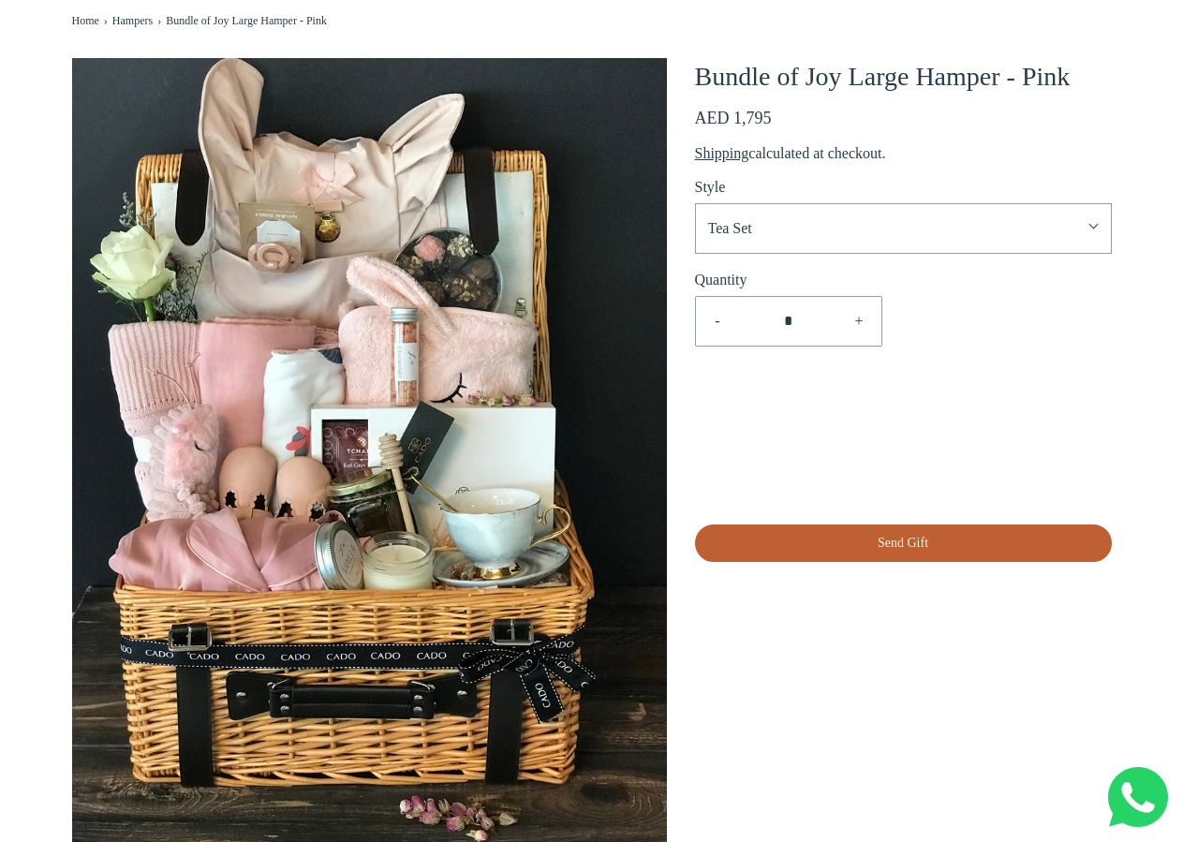
type input "*"
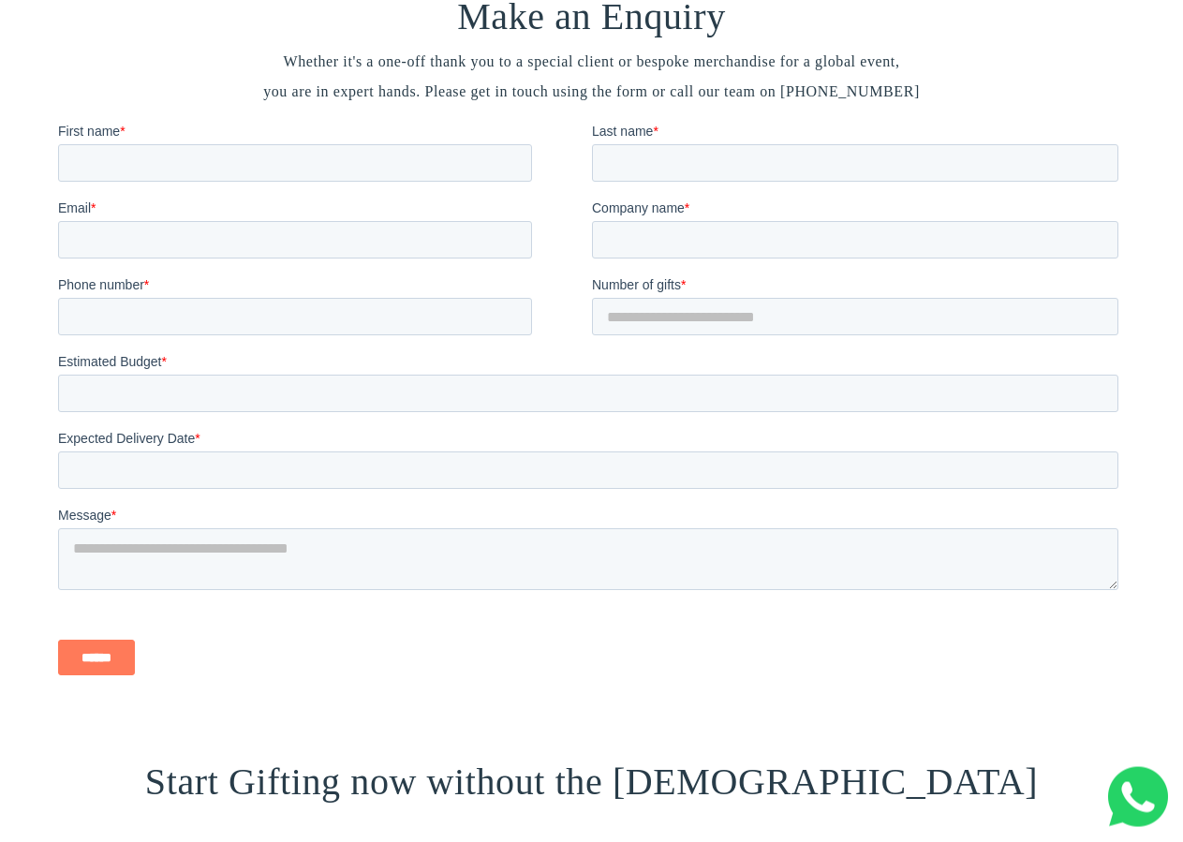
scroll to position [2102, 0]
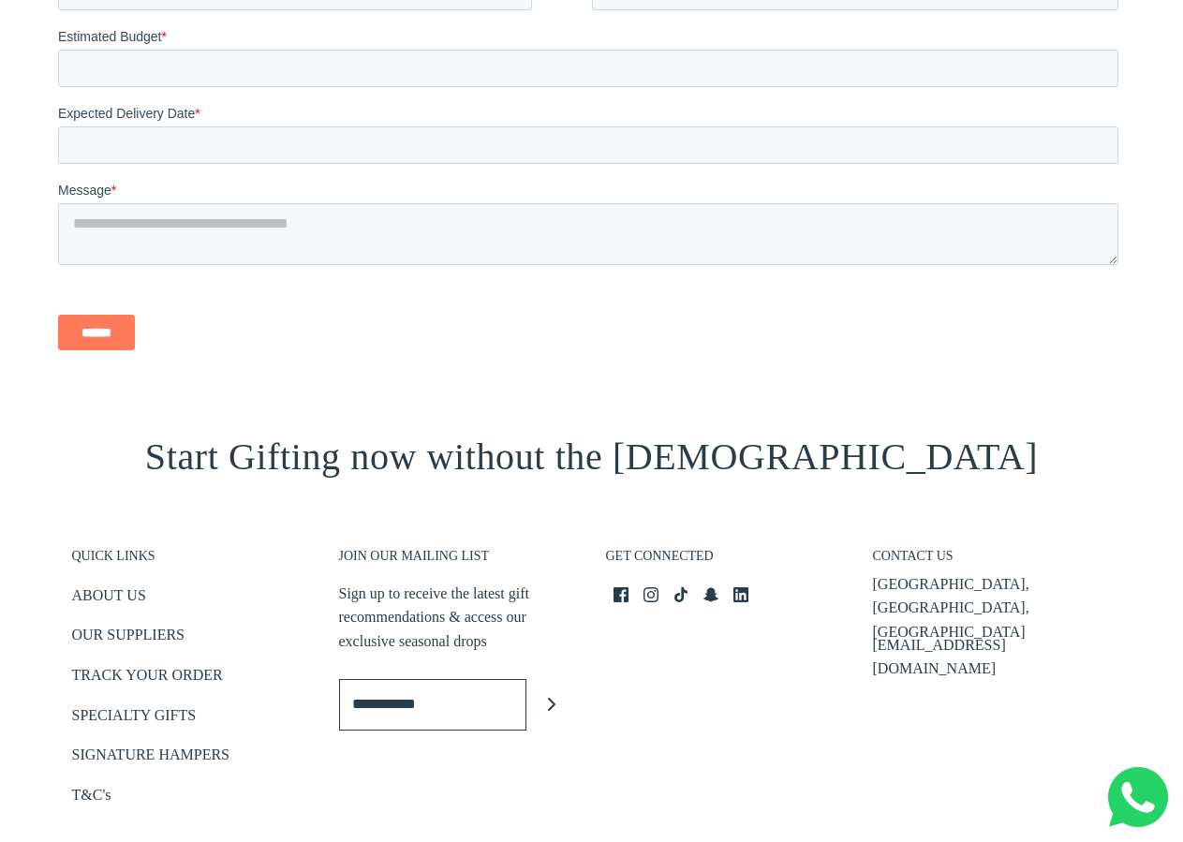
click at [567, 366] on div "******" at bounding box center [591, 332] width 1068 height 67
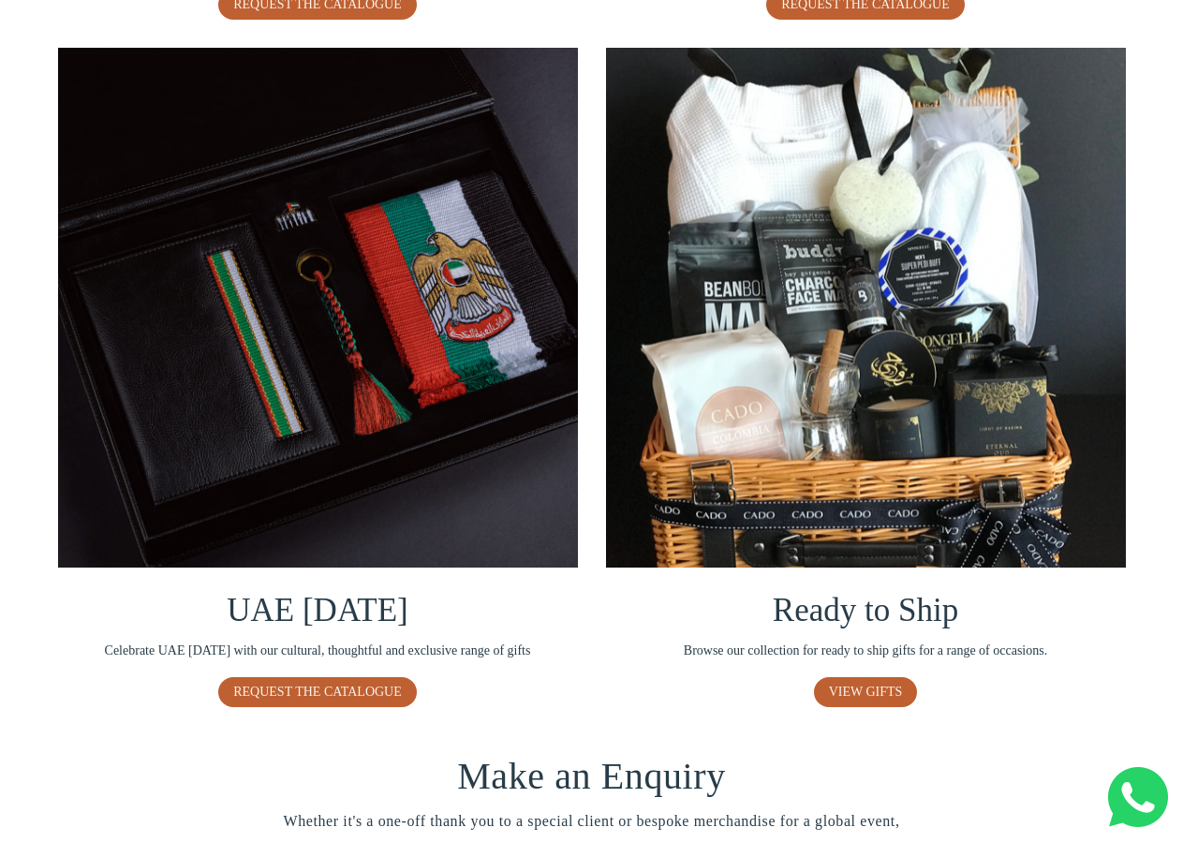
scroll to position [730, 0]
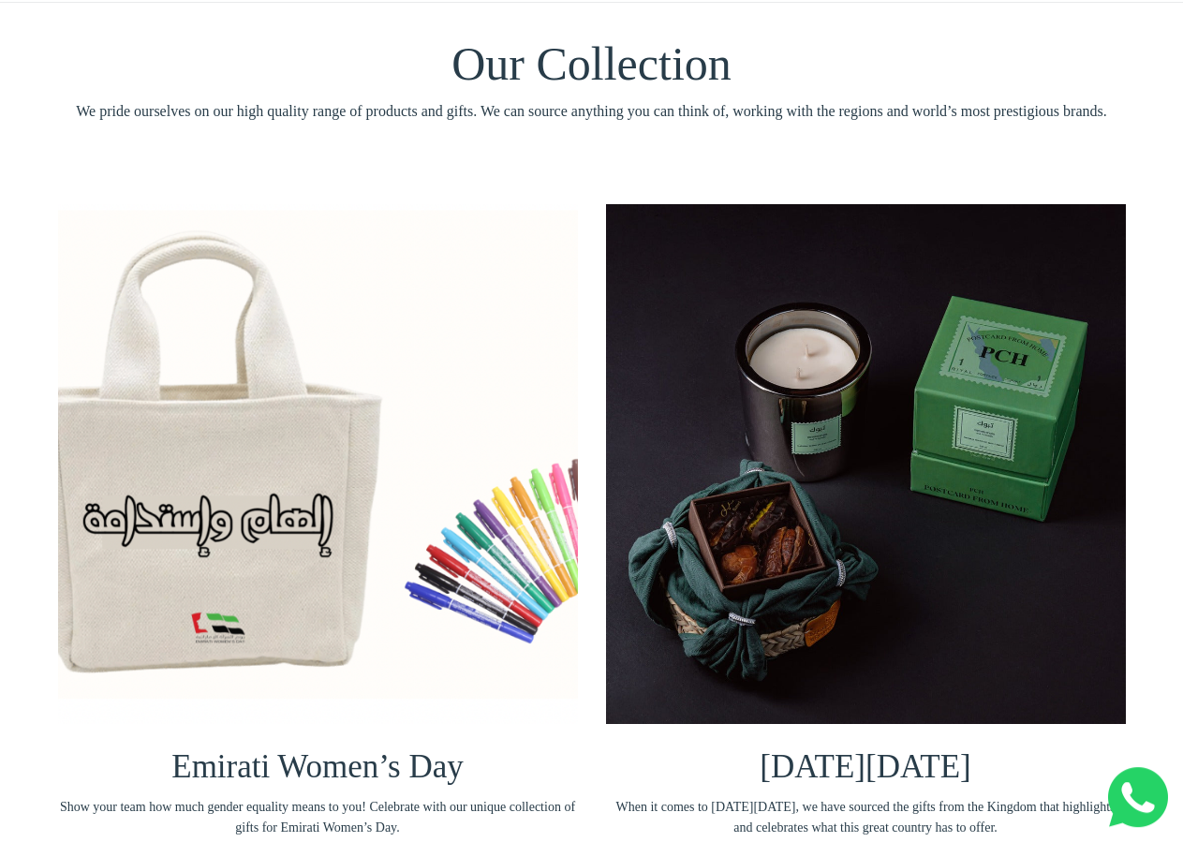
scroll to position [0, 0]
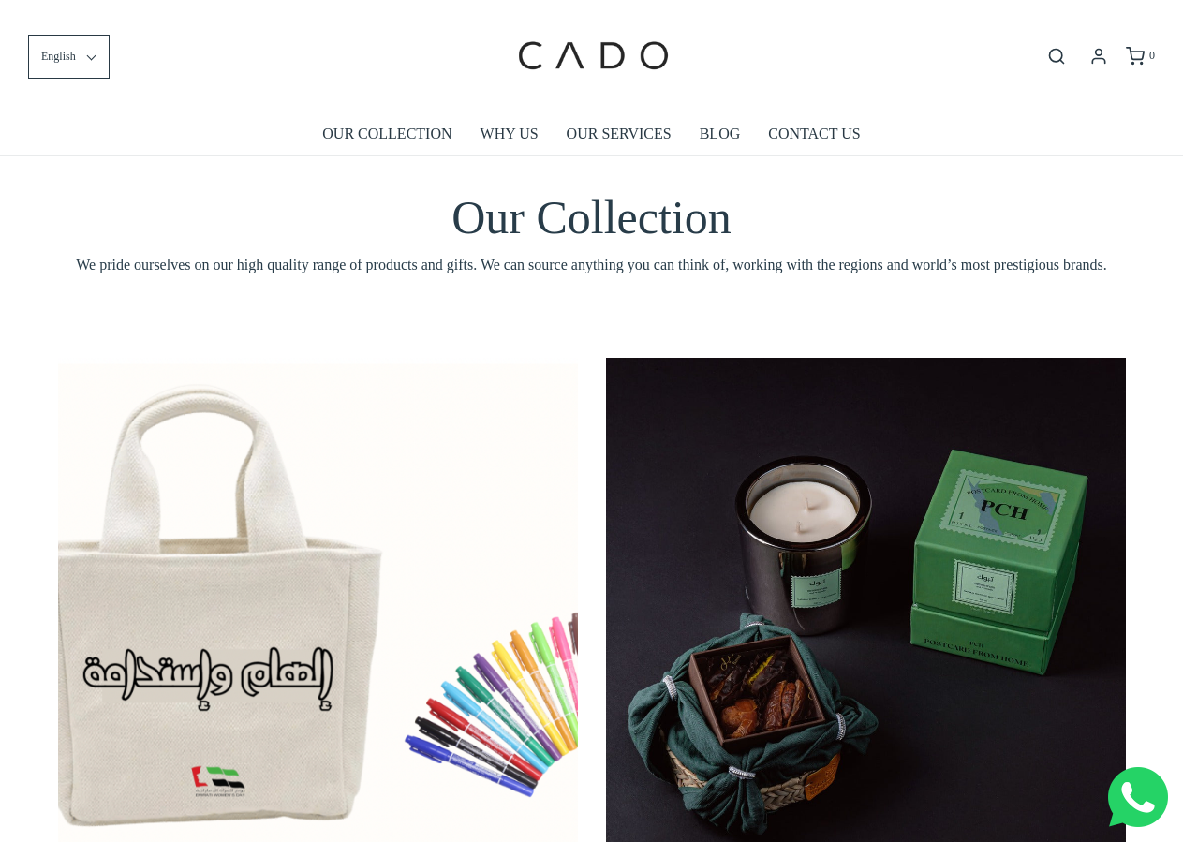
click at [417, 274] on span "We pride ourselves on our high quality range of products and gifts. We can sour…" at bounding box center [592, 265] width 1068 height 24
click at [416, 270] on span "We pride ourselves on our high quality range of products and gifts. We can sour…" at bounding box center [592, 265] width 1068 height 24
click at [416, 271] on span "We pride ourselves on our high quality range of products and gifts. We can sour…" at bounding box center [592, 265] width 1068 height 24
click at [414, 272] on span "We pride ourselves on our high quality range of products and gifts. We can sour…" at bounding box center [592, 265] width 1068 height 24
click at [415, 269] on span "We pride ourselves on our high quality range of products and gifts. We can sour…" at bounding box center [592, 265] width 1068 height 24
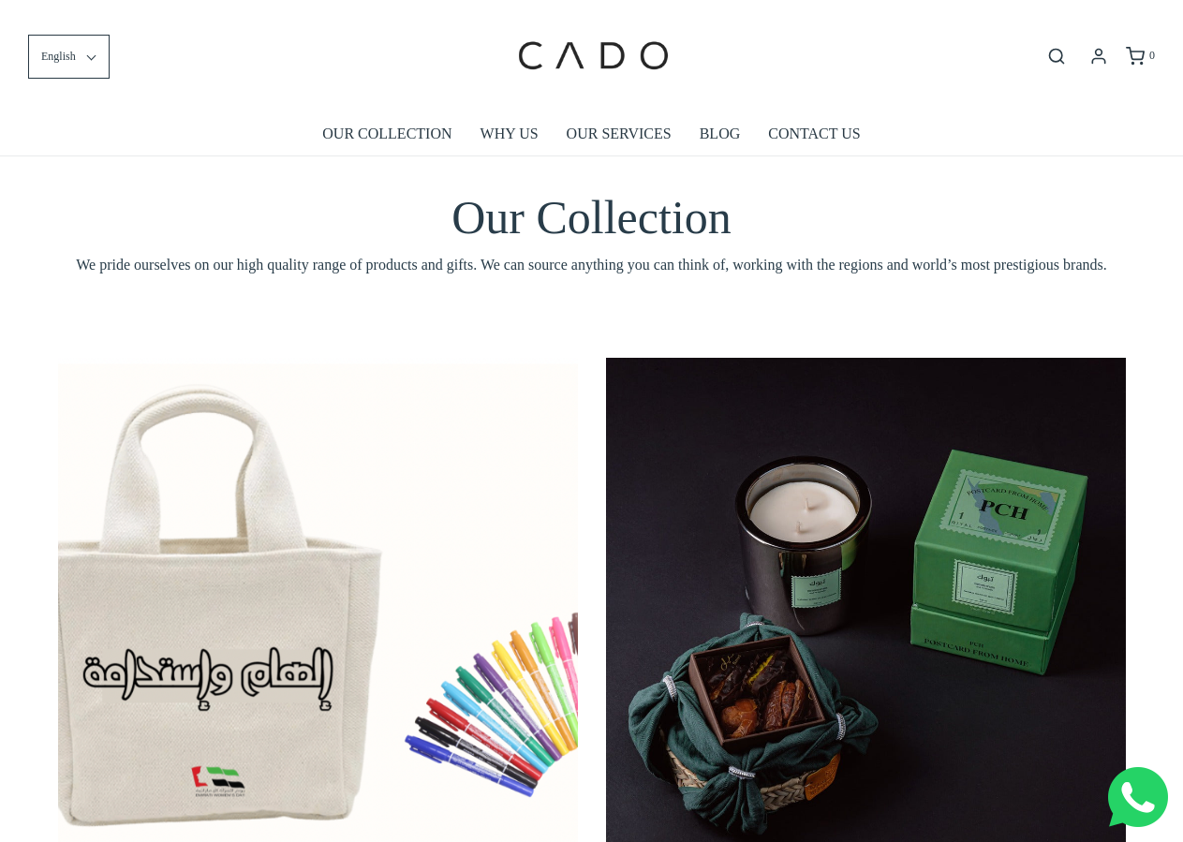
click at [416, 271] on span "We pride ourselves on our high quality range of products and gifts. We can sour…" at bounding box center [592, 265] width 1068 height 24
click at [416, 272] on span "We pride ourselves on our high quality range of products and gifts. We can sour…" at bounding box center [592, 265] width 1068 height 24
click at [413, 271] on span "We pride ourselves on our high quality range of products and gifts. We can sour…" at bounding box center [592, 265] width 1068 height 24
click at [410, 273] on span "We pride ourselves on our high quality range of products and gifts. We can sour…" at bounding box center [592, 265] width 1068 height 24
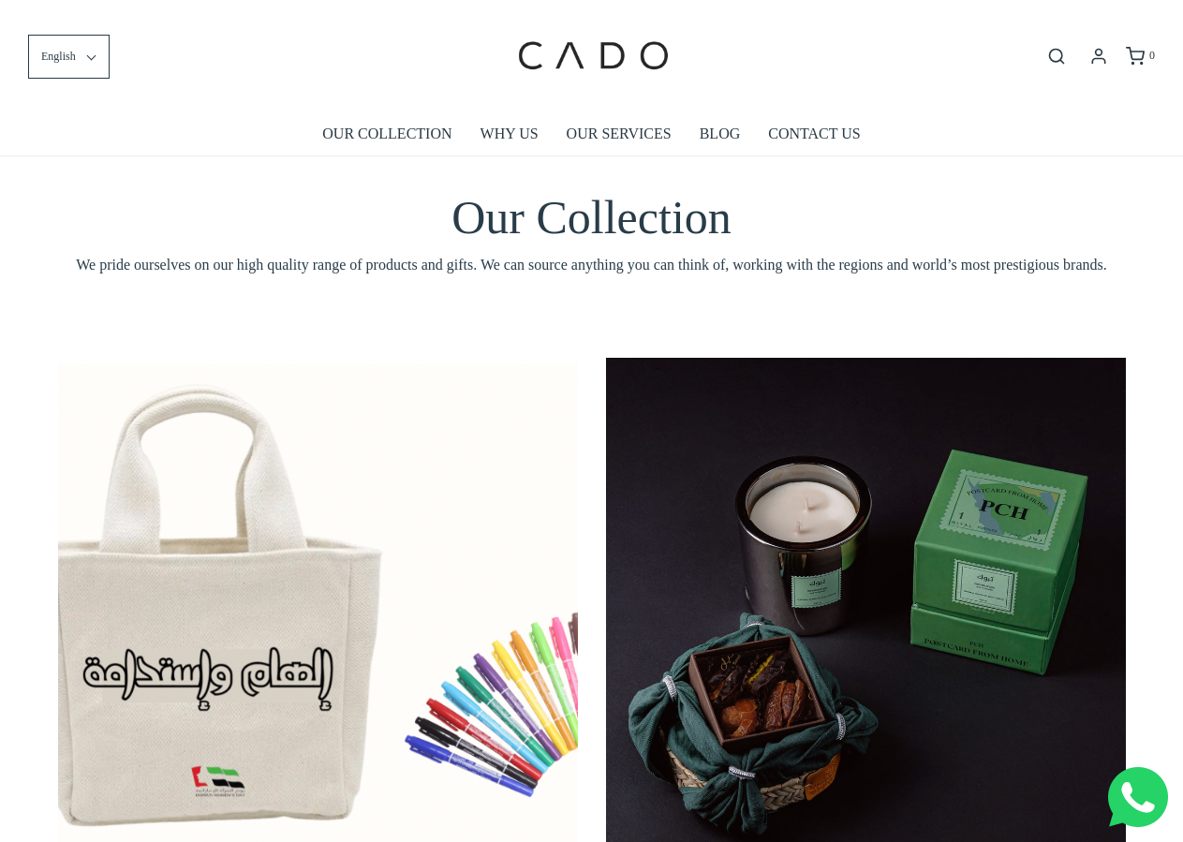
click at [574, 269] on span "We pride ourselves on our high quality range of products and gifts. We can sour…" at bounding box center [592, 265] width 1068 height 24
click at [577, 265] on span "We pride ourselves on our high quality range of products and gifts. We can sour…" at bounding box center [592, 265] width 1068 height 24
